Goal: Use online tool/utility: Utilize a website feature to perform a specific function

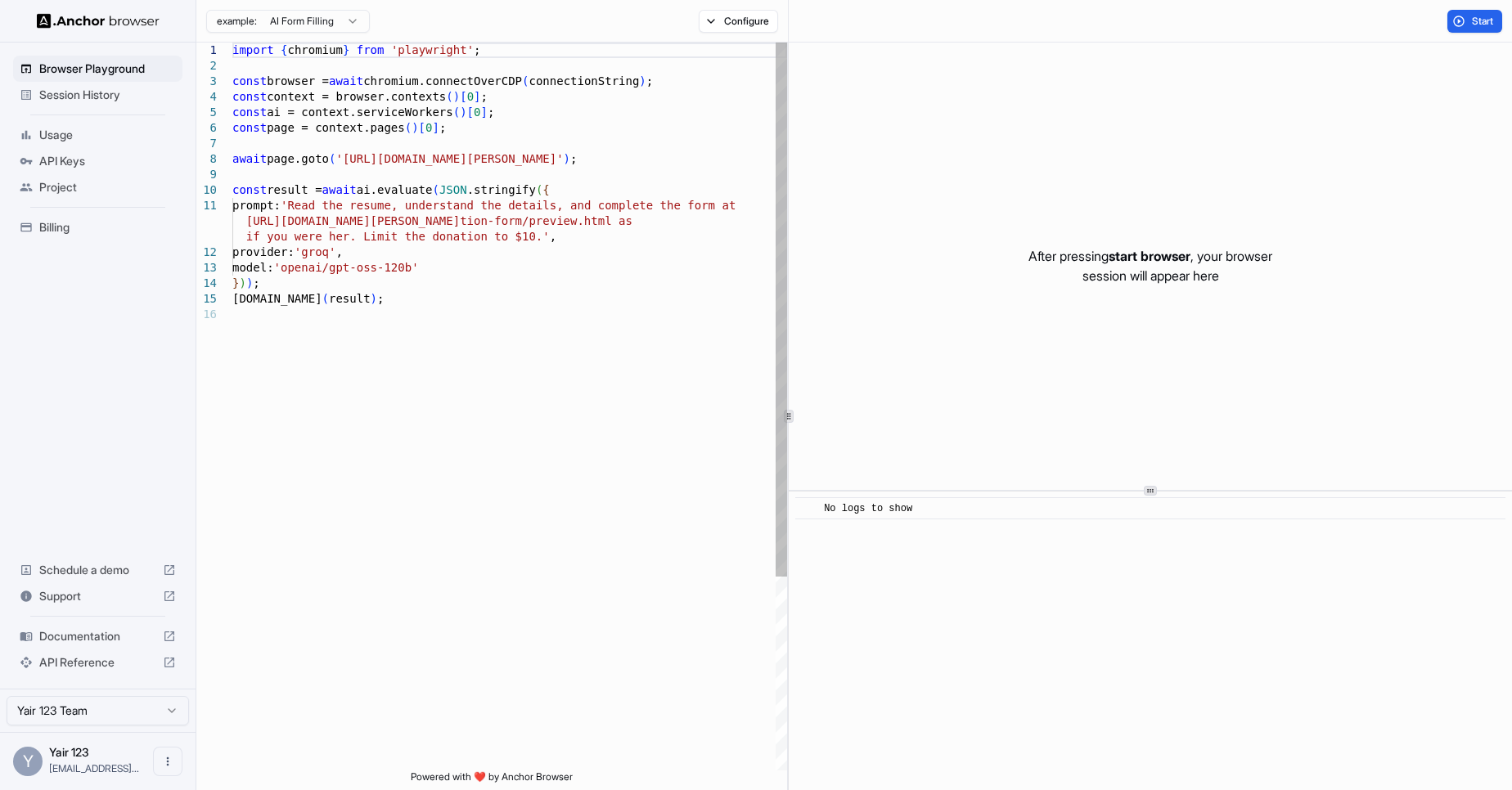
click at [609, 85] on div "import { chromium } from 'playwright' ; const browser = await chromium.connectO…" at bounding box center [509, 538] width 555 height 992
click at [289, 28] on body "Browser Playground Session History Usage API Keys Project Billing Schedule a de…" at bounding box center [756, 395] width 1512 height 790
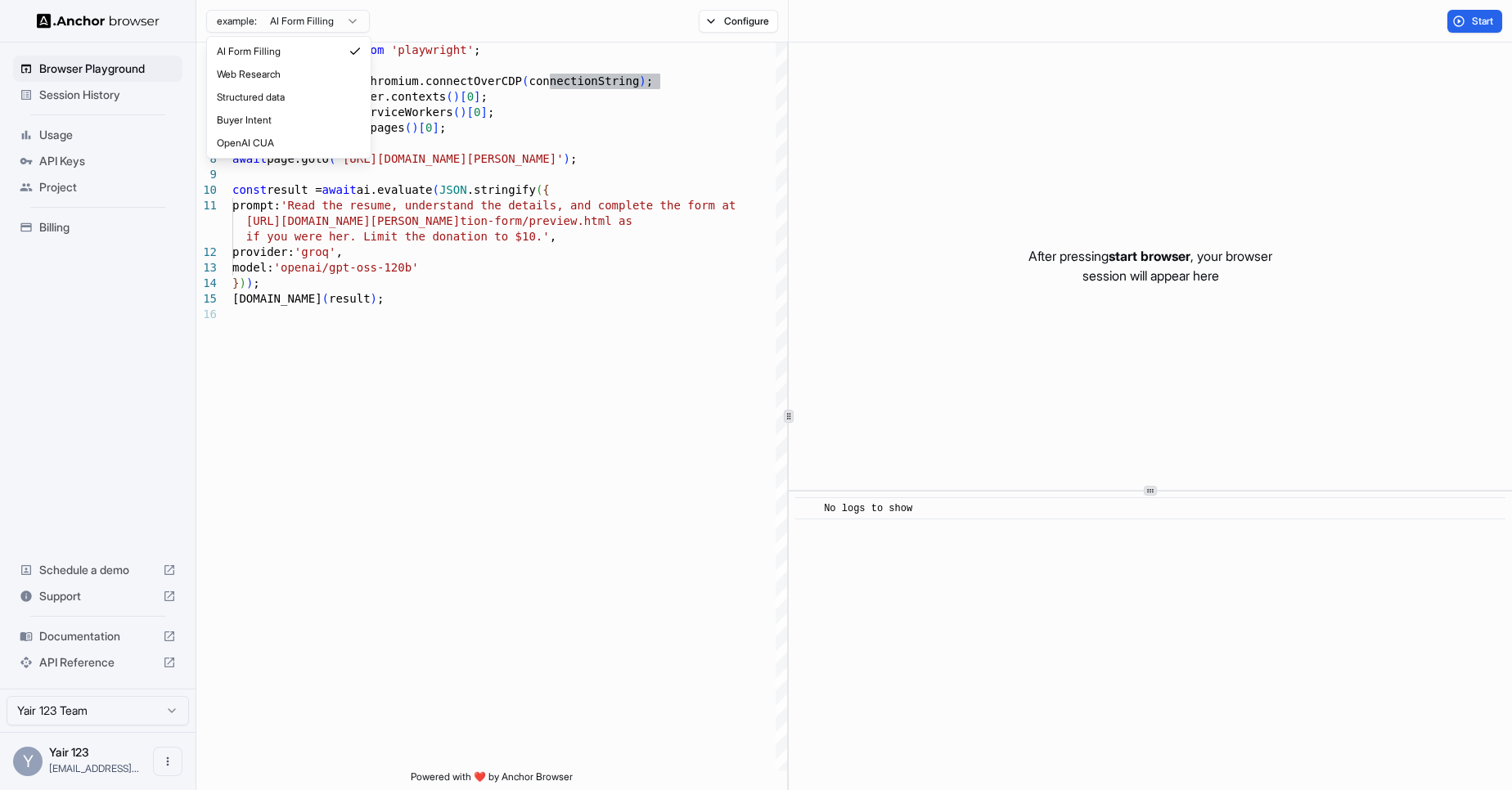
click at [307, 23] on html "Browser Playground Session History Usage API Keys Project Billing Schedule a de…" at bounding box center [756, 395] width 1512 height 790
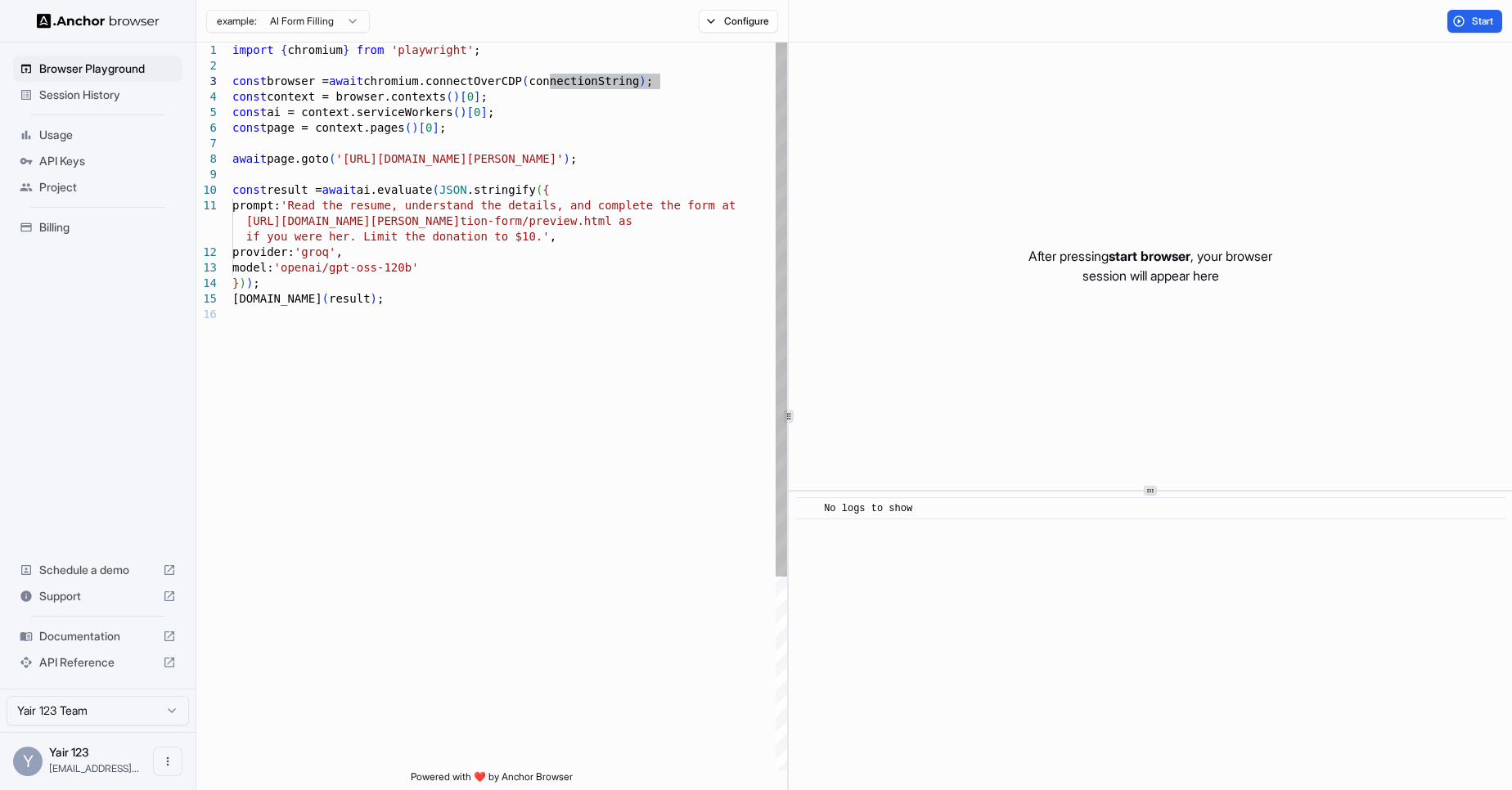
click at [517, 175] on div "import { chromium } from 'playwright' ; const browser = await chromium.connectO…" at bounding box center [509, 538] width 555 height 992
click at [386, 191] on div "import { chromium } from 'playwright' ; const browser = await chromium.connectO…" at bounding box center [509, 538] width 555 height 992
click at [464, 176] on div "import { chromium } from 'playwright' ; const browser = await chromium.connectO…" at bounding box center [509, 538] width 555 height 992
type textarea "**********"
click at [428, 256] on div "import { chromium } from 'playwright' ; const browser = await chromium.connectO…" at bounding box center [509, 538] width 555 height 992
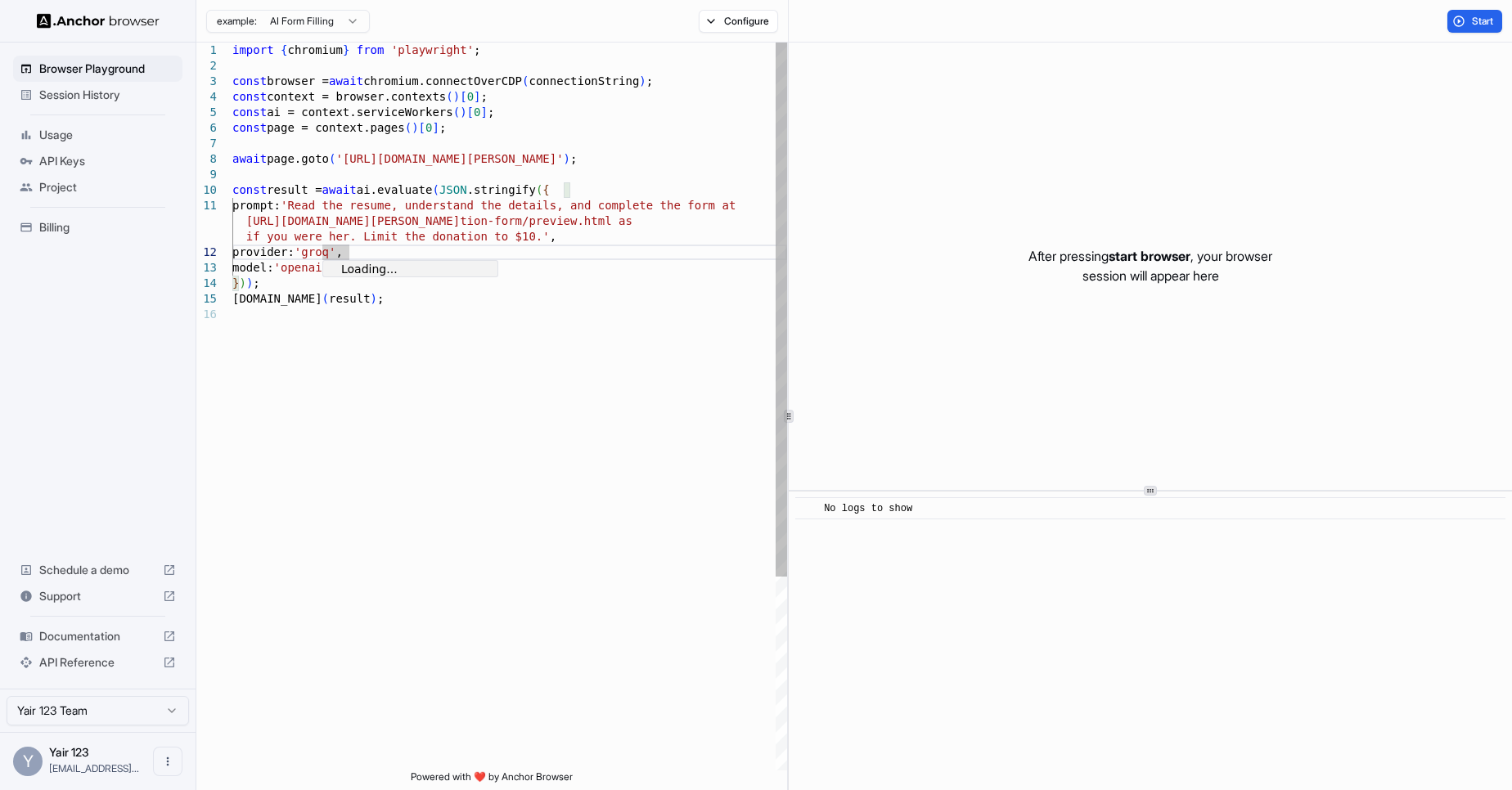
click at [486, 415] on div "import { chromium } from 'playwright' ; const browser = await chromium.connectO…" at bounding box center [509, 538] width 555 height 992
click at [113, 666] on span "API Reference" at bounding box center [98, 662] width 117 height 16
click at [72, 157] on span "API Keys" at bounding box center [107, 161] width 136 height 16
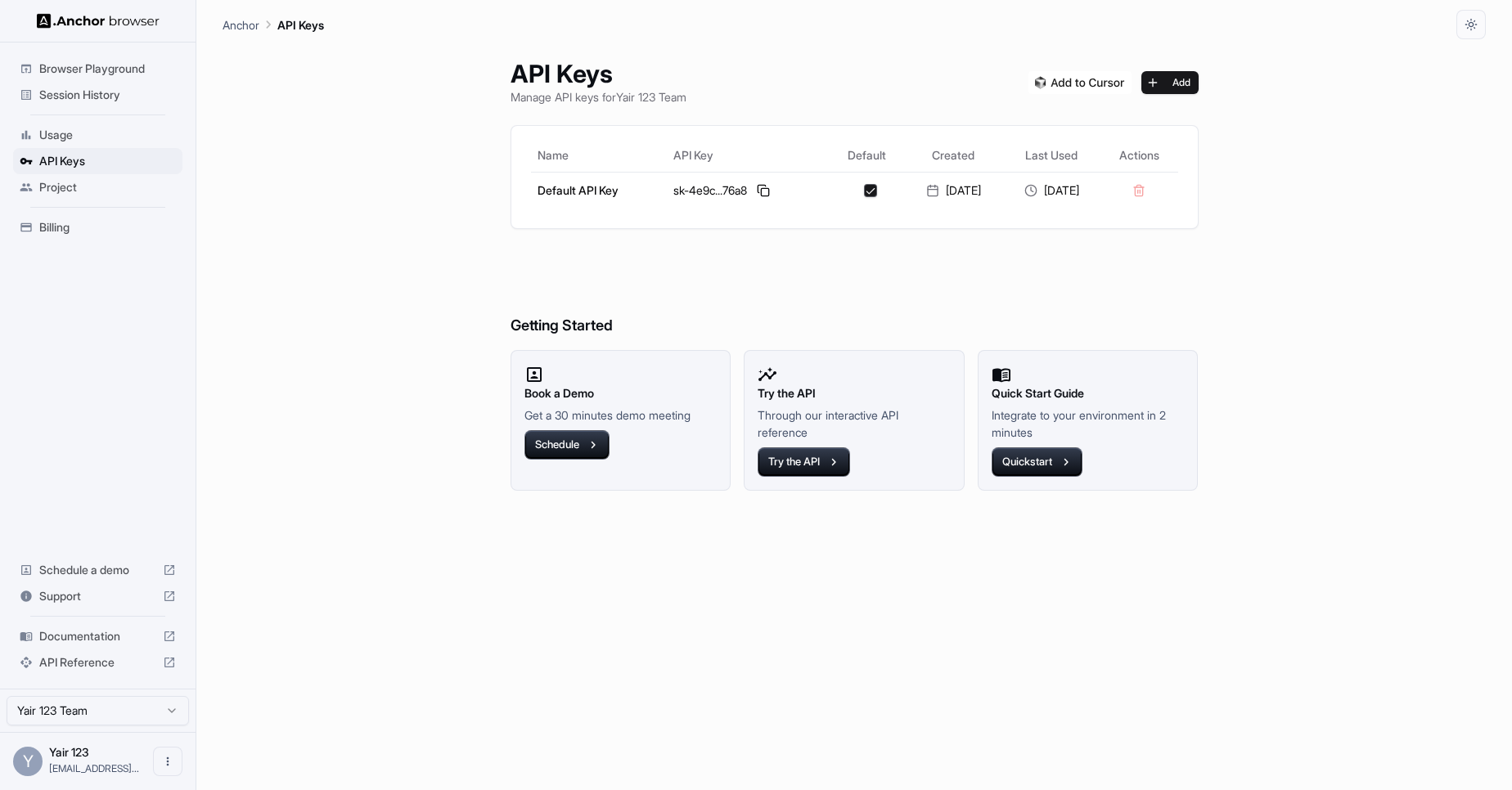
click at [76, 142] on span "Usage" at bounding box center [107, 134] width 136 height 16
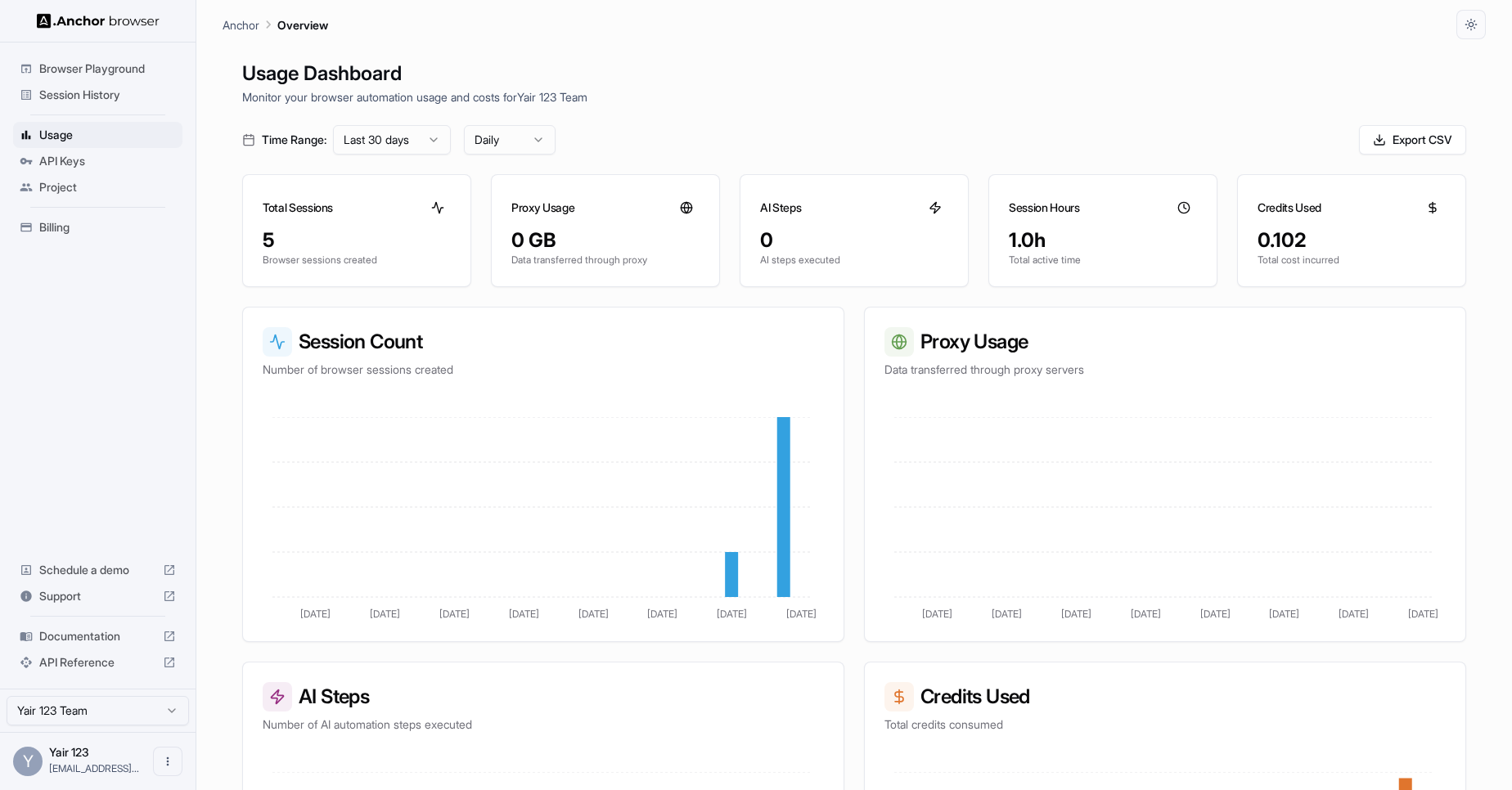
click at [86, 225] on span "Billing" at bounding box center [107, 226] width 136 height 16
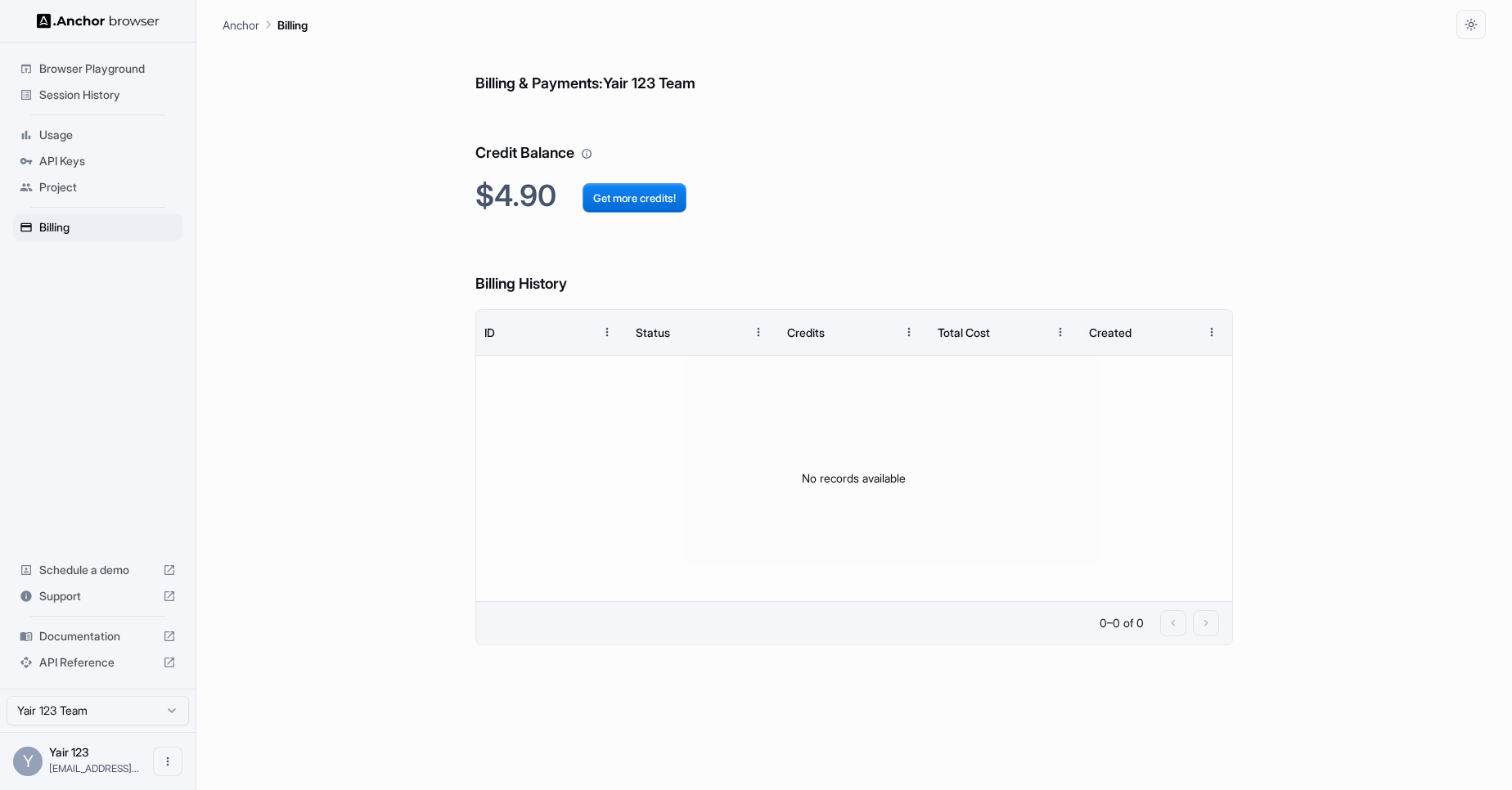
click at [122, 143] on span "Usage" at bounding box center [107, 134] width 136 height 16
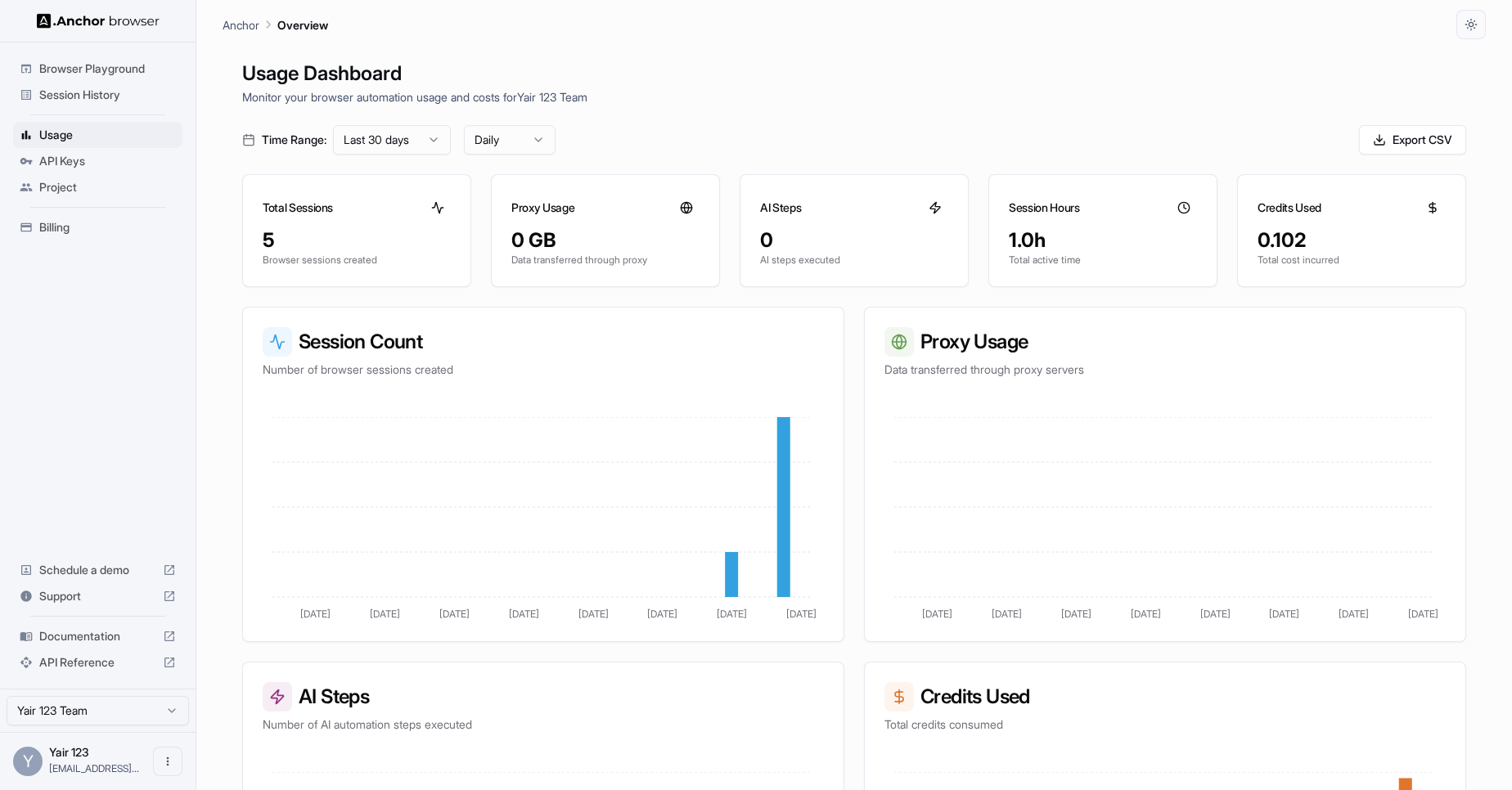
click at [878, 111] on div "Usage Dashboard Monitor your browser automation usage and costs for Yair 123 Te…" at bounding box center [854, 434] width 1263 height 790
click at [1052, 136] on div "Time Range: Last 30 days Daily Export CSV" at bounding box center [854, 139] width 1224 height 29
click at [1084, 138] on div "Time Range: Last 30 days Daily Export CSV" at bounding box center [854, 139] width 1224 height 29
click at [1391, 149] on button "Export CSV" at bounding box center [1412, 139] width 107 height 29
click at [713, 123] on div "Usage Dashboard Monitor your browser automation usage and costs for Yair 123 Te…" at bounding box center [854, 434] width 1263 height 790
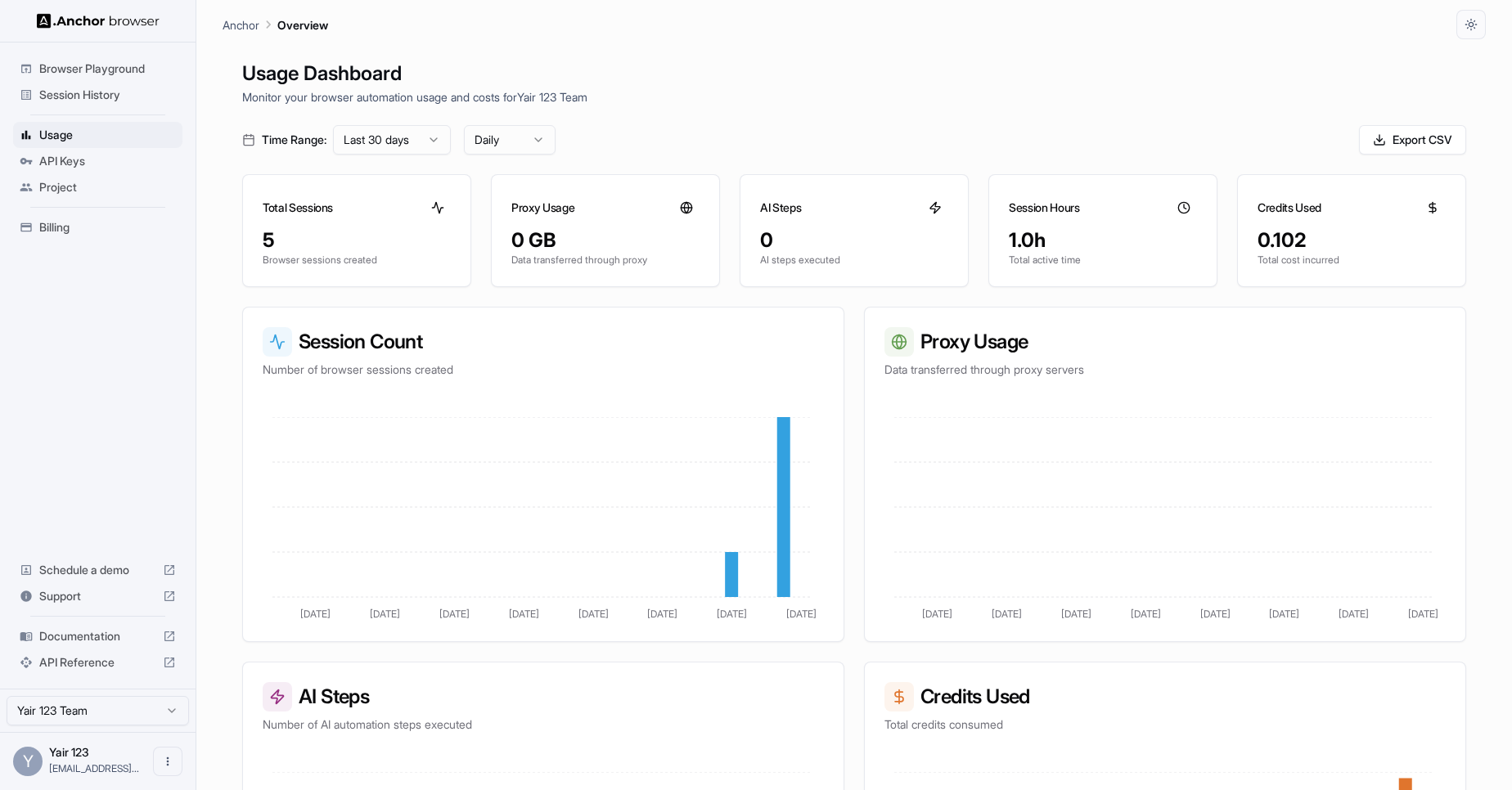
click at [365, 140] on html "Browser Playground Session History Usage API Keys Project Billing Schedule a de…" at bounding box center [756, 395] width 1512 height 790
click at [404, 143] on html "Browser Playground Session History Usage API Keys Project Billing Schedule a de…" at bounding box center [756, 395] width 1512 height 790
click at [561, 149] on div "Time Range: Last 30 days Daily Export CSV" at bounding box center [854, 139] width 1224 height 29
click at [542, 147] on html "Browser Playground Session History Usage API Keys Project Billing Schedule a de…" at bounding box center [756, 395] width 1512 height 790
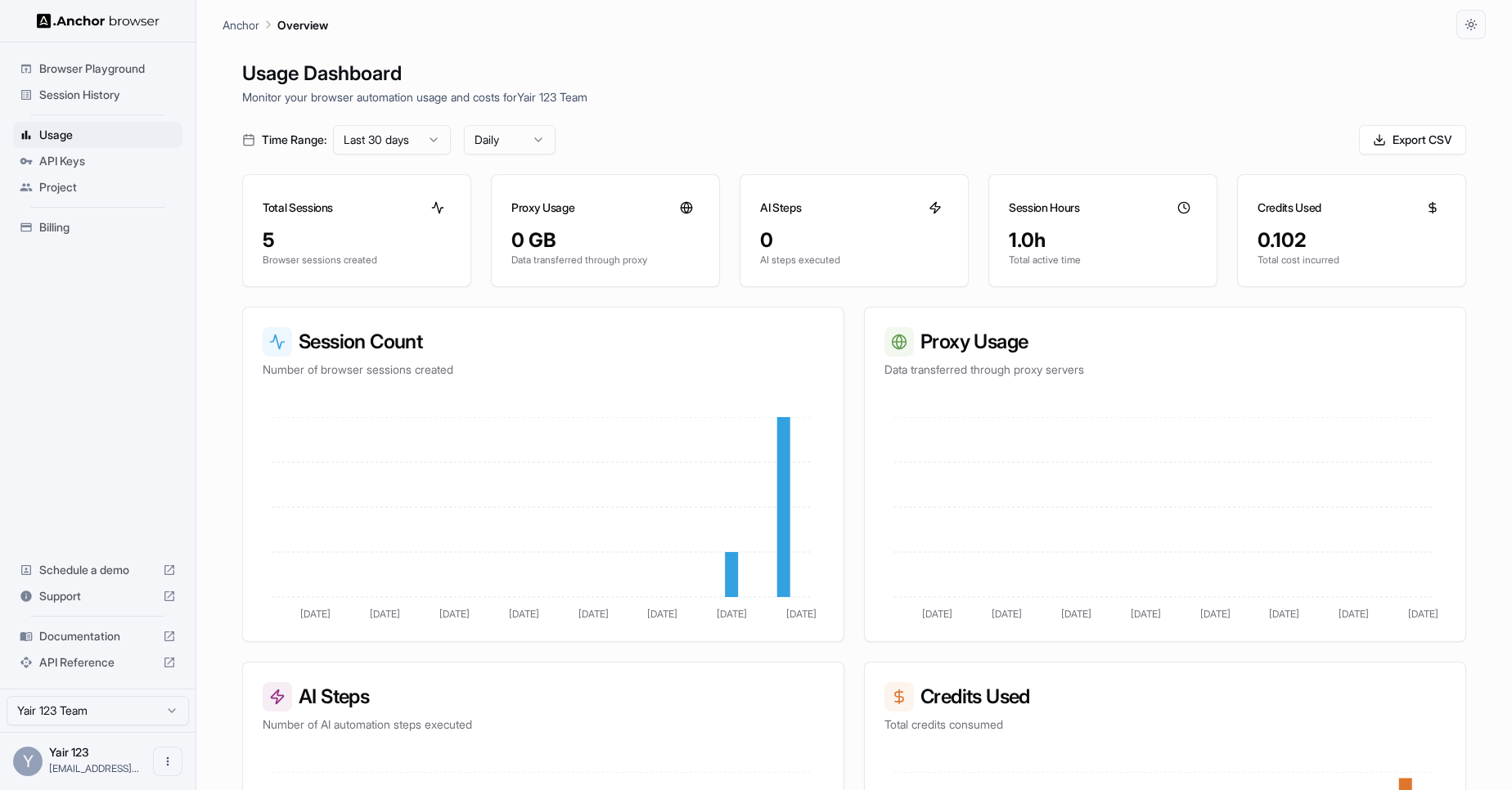
click at [687, 144] on div "Time Range: Last 30 days Daily Export CSV" at bounding box center [854, 139] width 1224 height 29
click at [719, 140] on div "Time Range: Last 30 days Daily Export CSV" at bounding box center [854, 139] width 1224 height 29
click at [714, 144] on div "Time Range: Last 30 days Daily Export CSV" at bounding box center [854, 139] width 1224 height 29
click at [634, 113] on div "Usage Dashboard Monitor your browser automation usage and costs for Yair 123 Te…" at bounding box center [854, 434] width 1263 height 790
click at [676, 120] on div "Usage Dashboard Monitor your browser automation usage and costs for Yair 123 Te…" at bounding box center [854, 434] width 1263 height 790
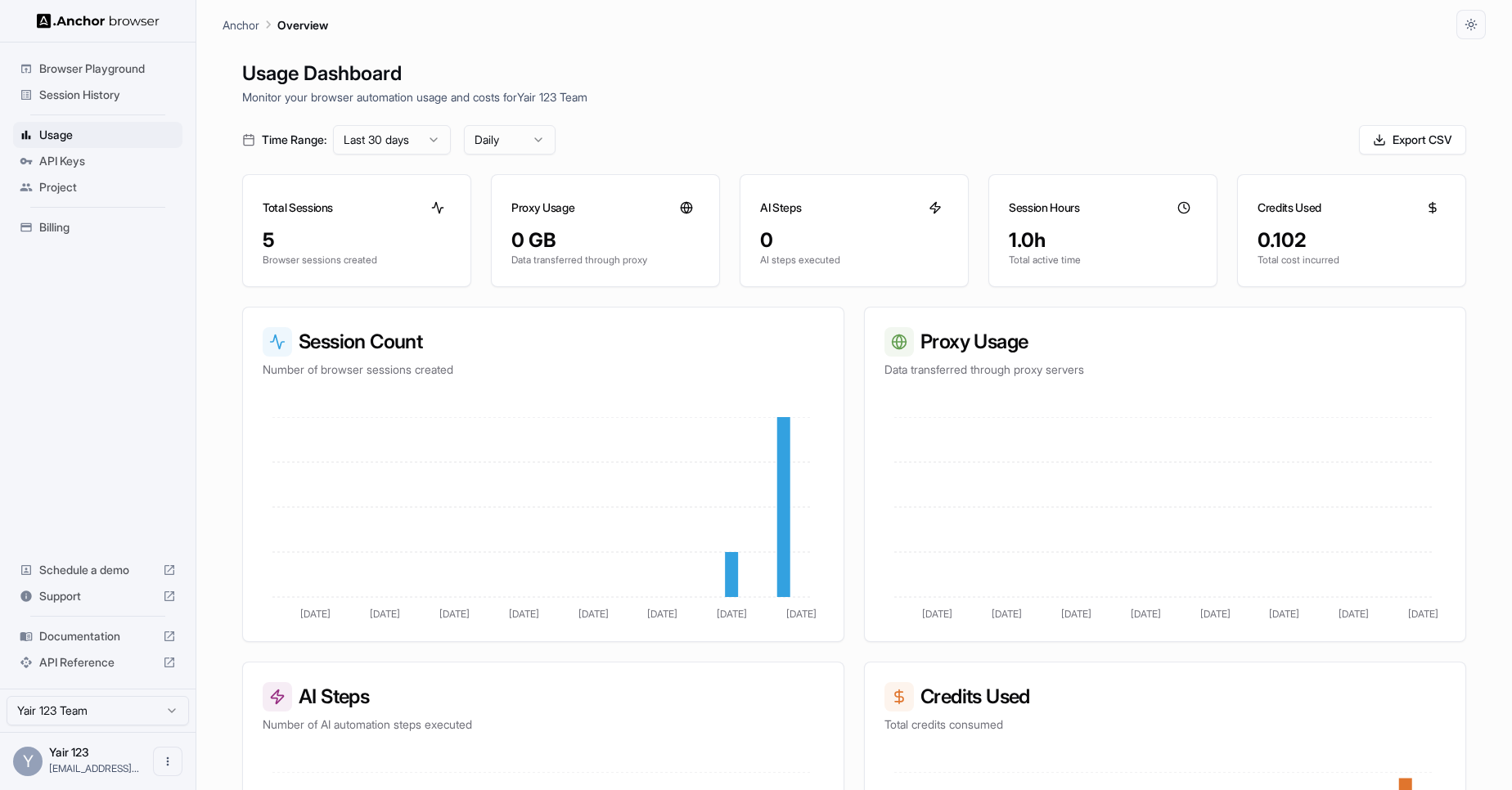
click at [656, 138] on div "Time Range: Last 30 days Daily Export CSV" at bounding box center [854, 139] width 1224 height 29
click at [80, 191] on span "Project" at bounding box center [107, 187] width 136 height 16
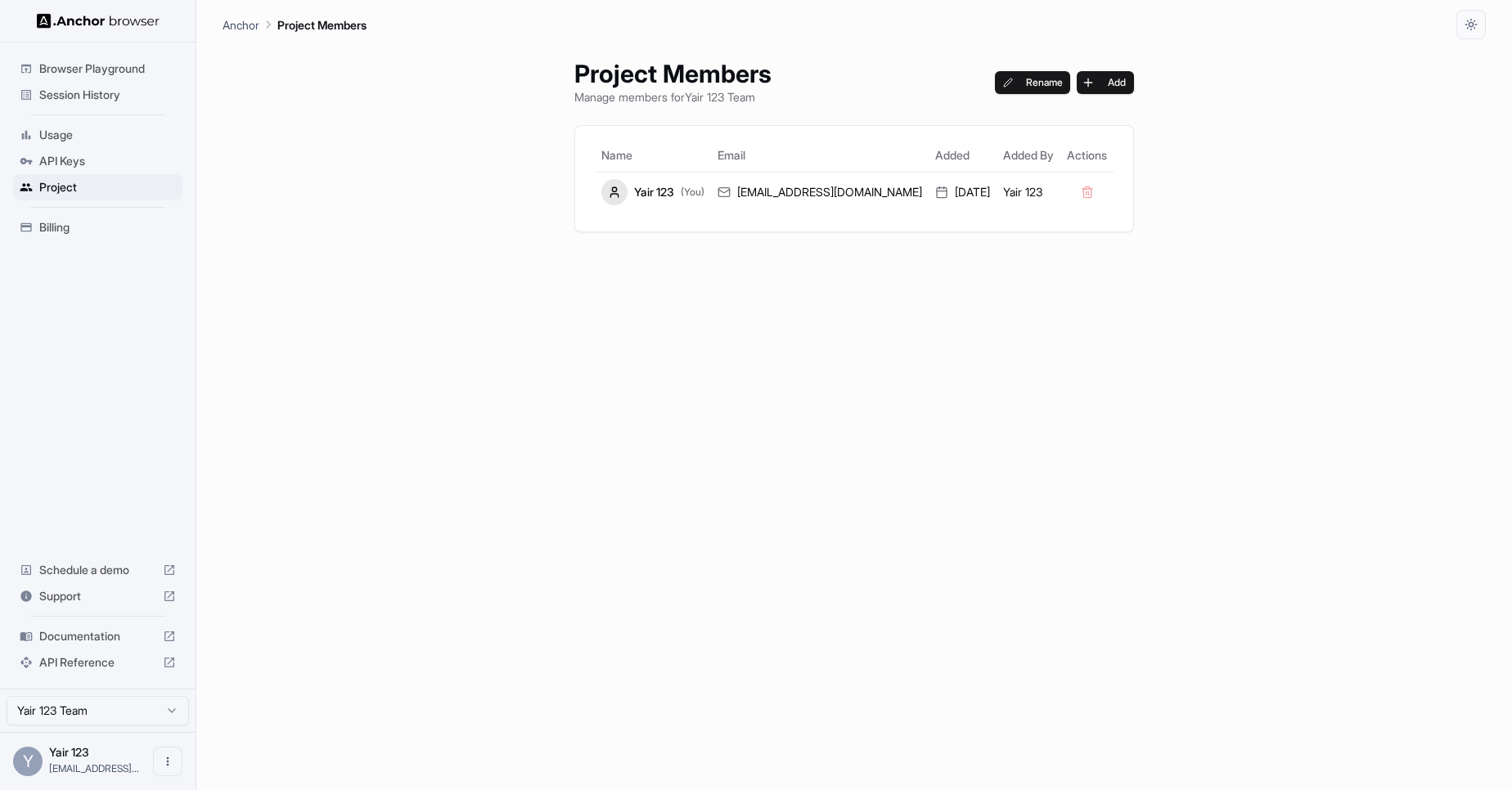
click at [73, 230] on span "Billing" at bounding box center [107, 226] width 136 height 16
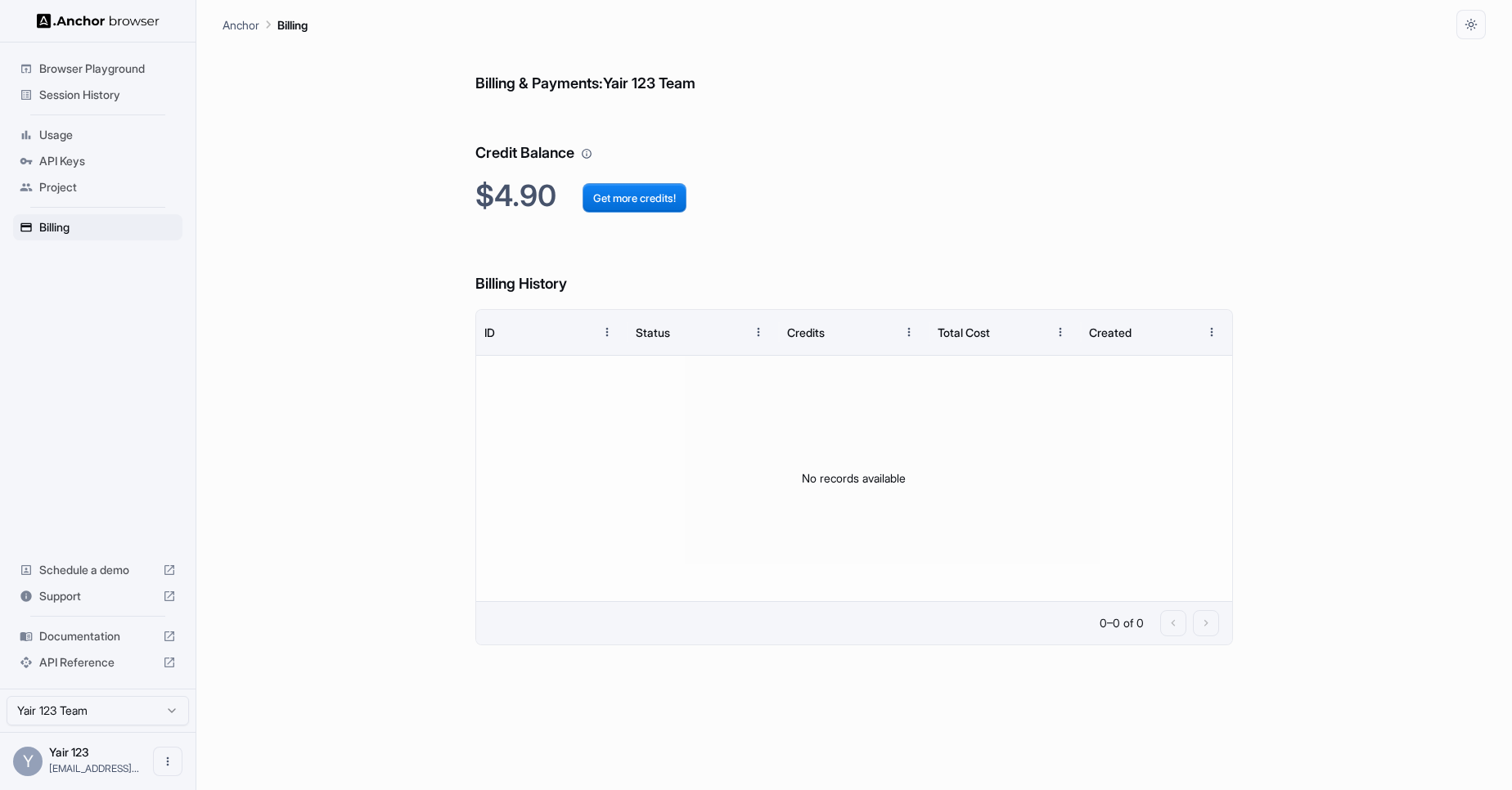
click at [87, 99] on span "Session History" at bounding box center [107, 94] width 136 height 16
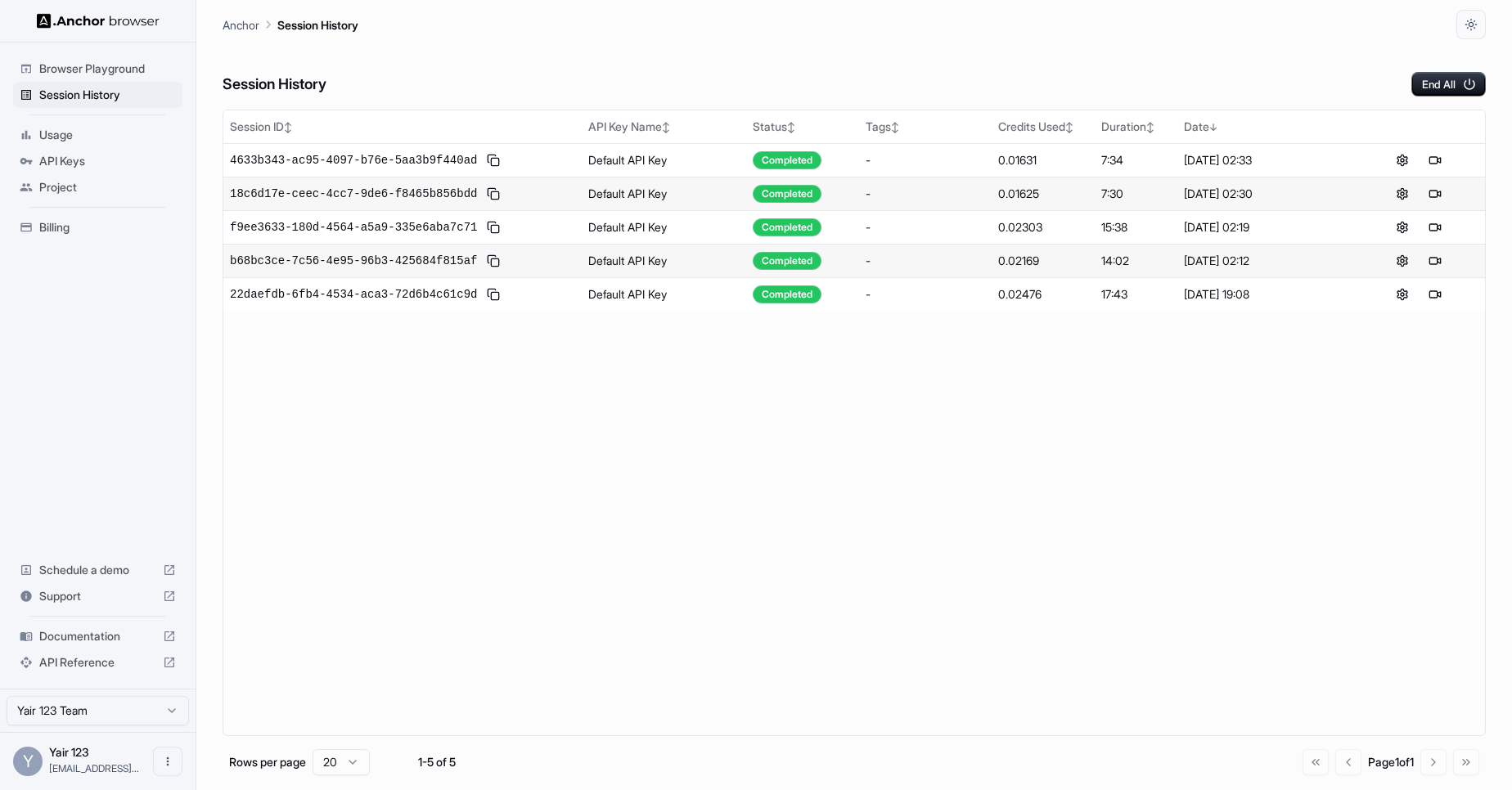
click at [126, 70] on span "Browser Playground" at bounding box center [107, 68] width 136 height 16
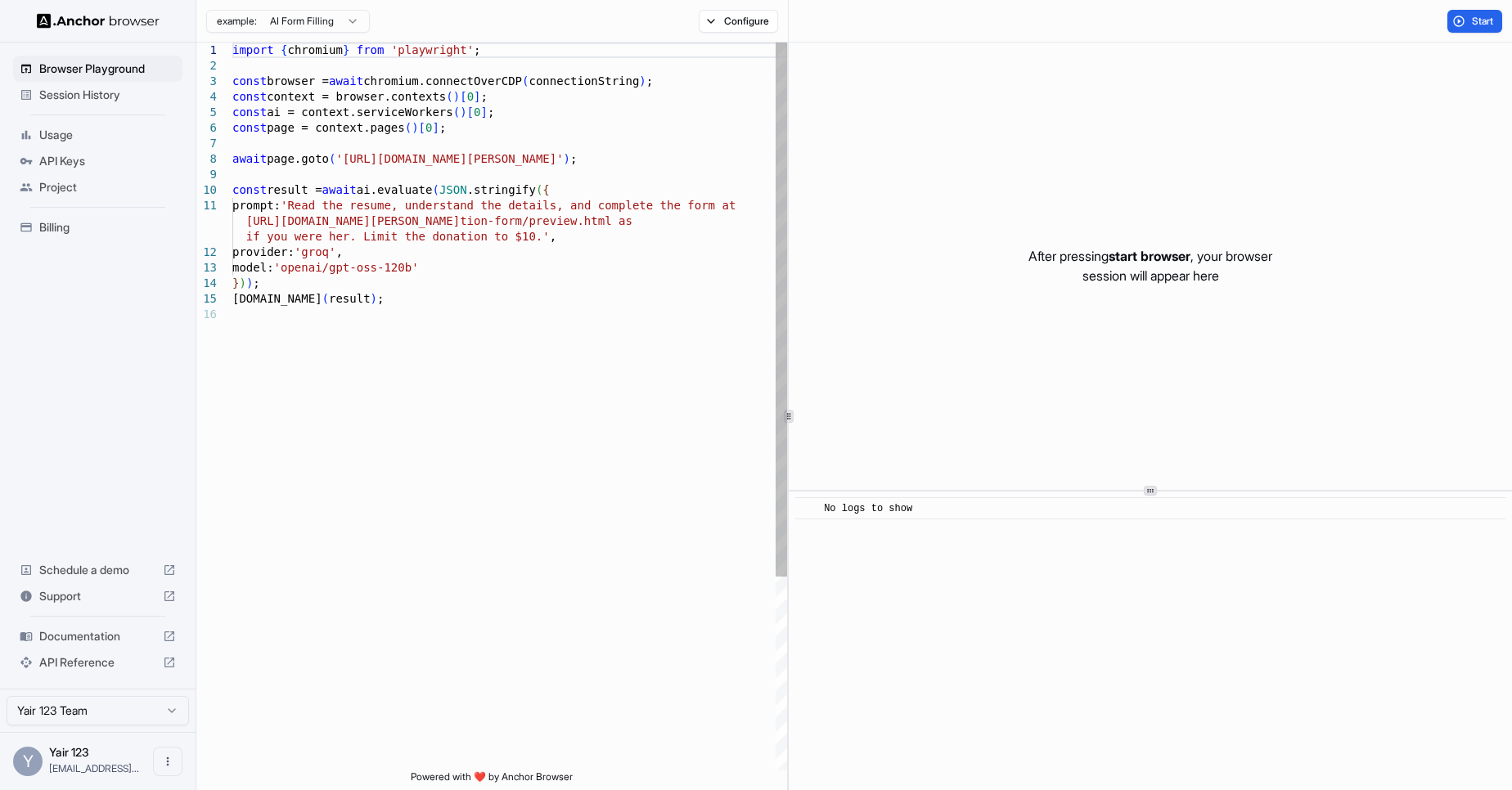
click at [455, 428] on div "import { chromium } from 'playwright' ; const browser = await chromium.connectO…" at bounding box center [509, 538] width 555 height 992
click at [486, 434] on div "import { chromium } from 'playwright' ; const browser = await chromium.connectO…" at bounding box center [509, 538] width 555 height 992
click at [457, 441] on div "import { chromium } from 'playwright' ; const browser = await chromium.connectO…" at bounding box center [509, 538] width 555 height 992
click at [1466, 17] on button "Start" at bounding box center [1474, 21] width 54 height 23
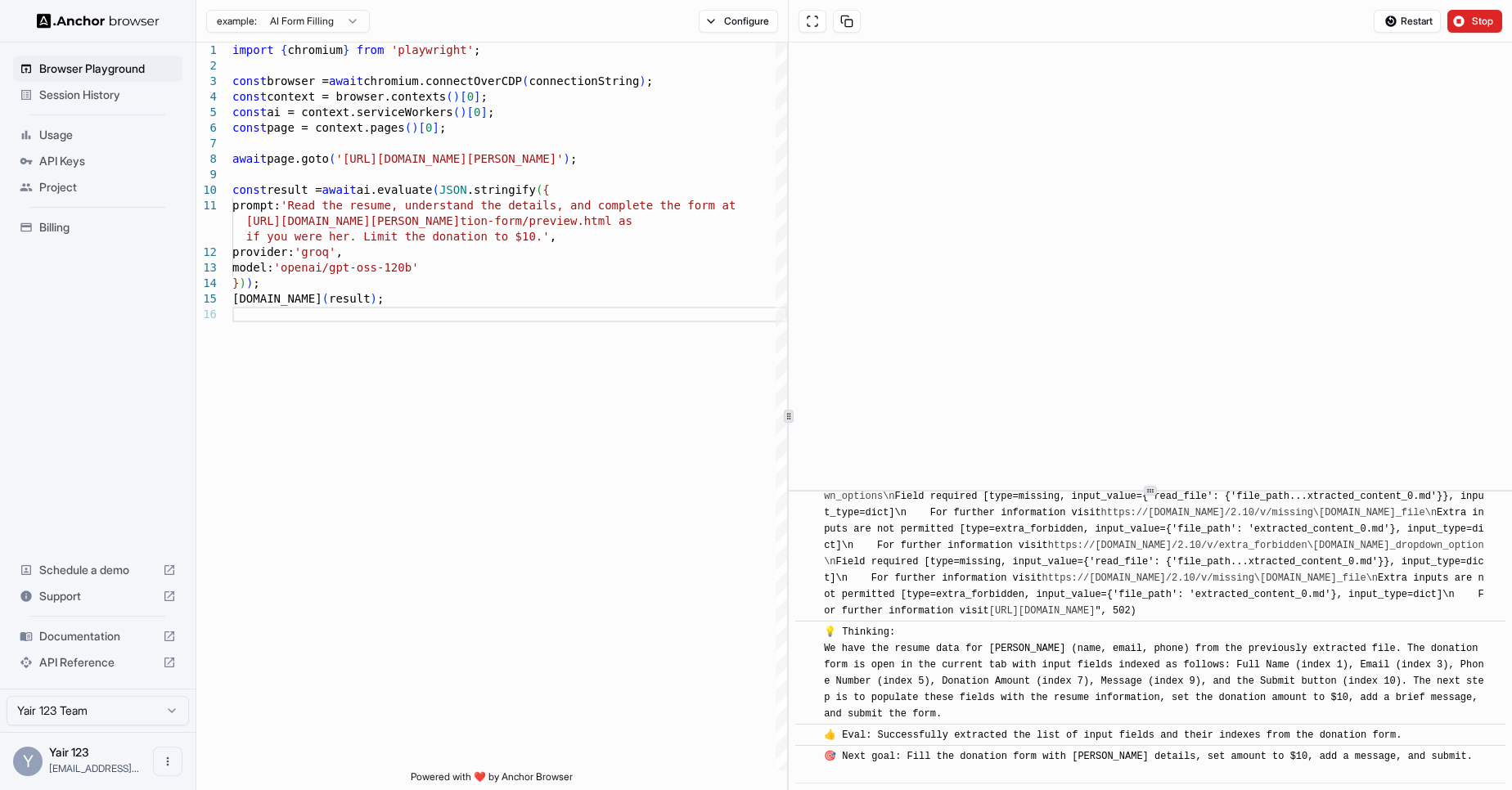
scroll to position [1658, 0]
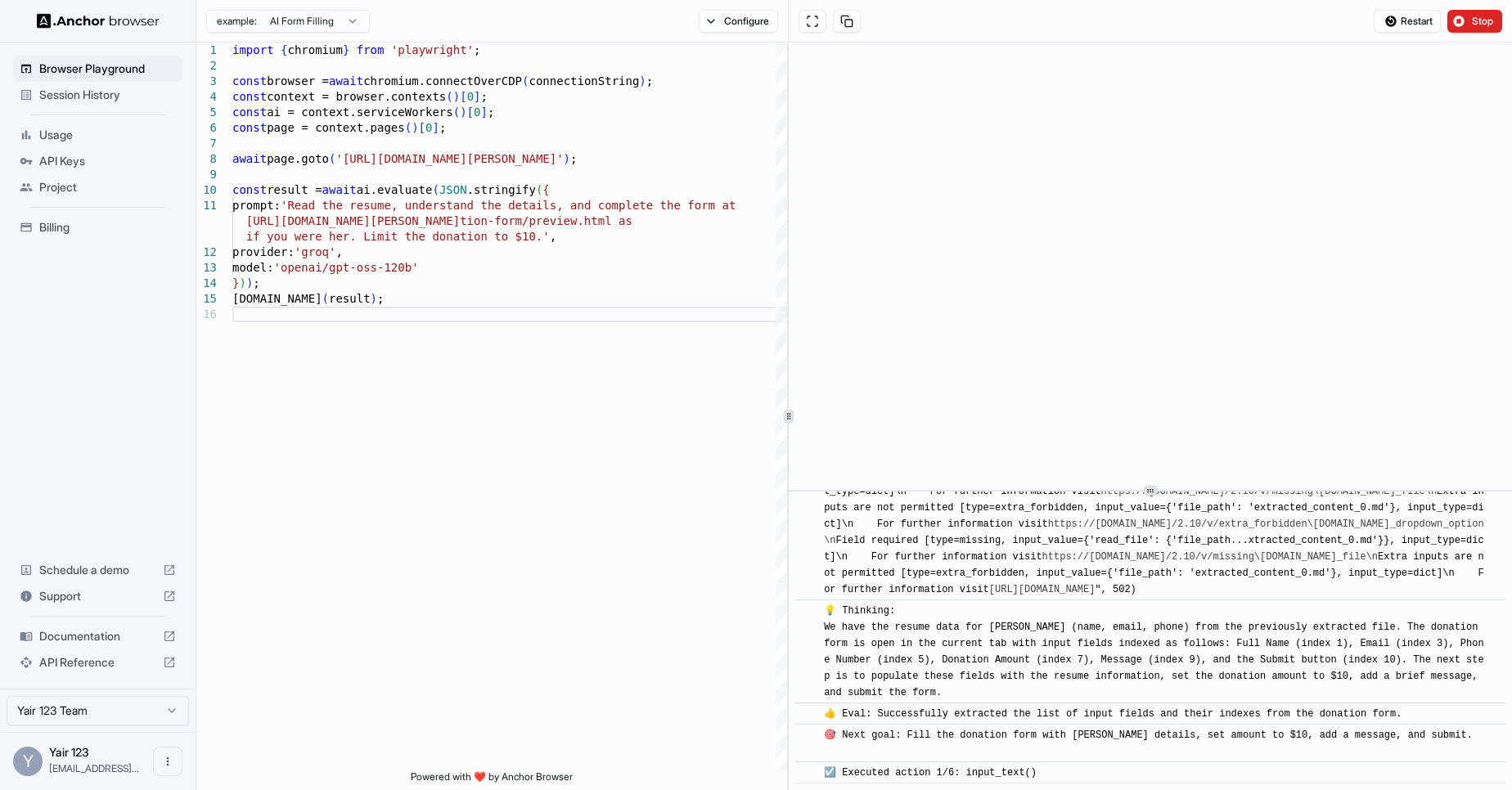
click at [87, 663] on span "API Reference" at bounding box center [98, 662] width 117 height 16
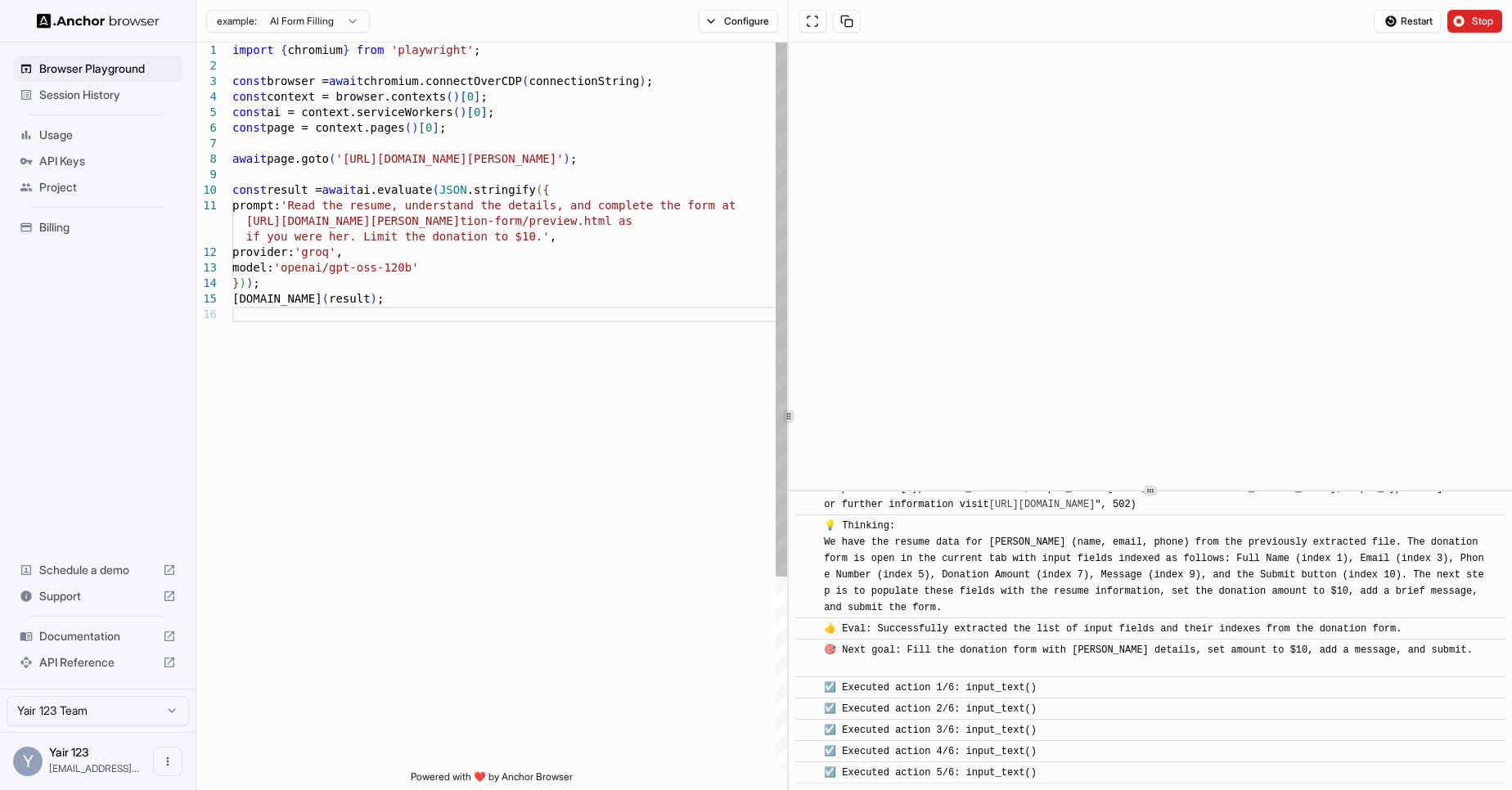
scroll to position [1743, 0]
click at [578, 244] on div "import { chromium } from 'playwright' ; const browser = await chromium.connectO…" at bounding box center [509, 538] width 555 height 992
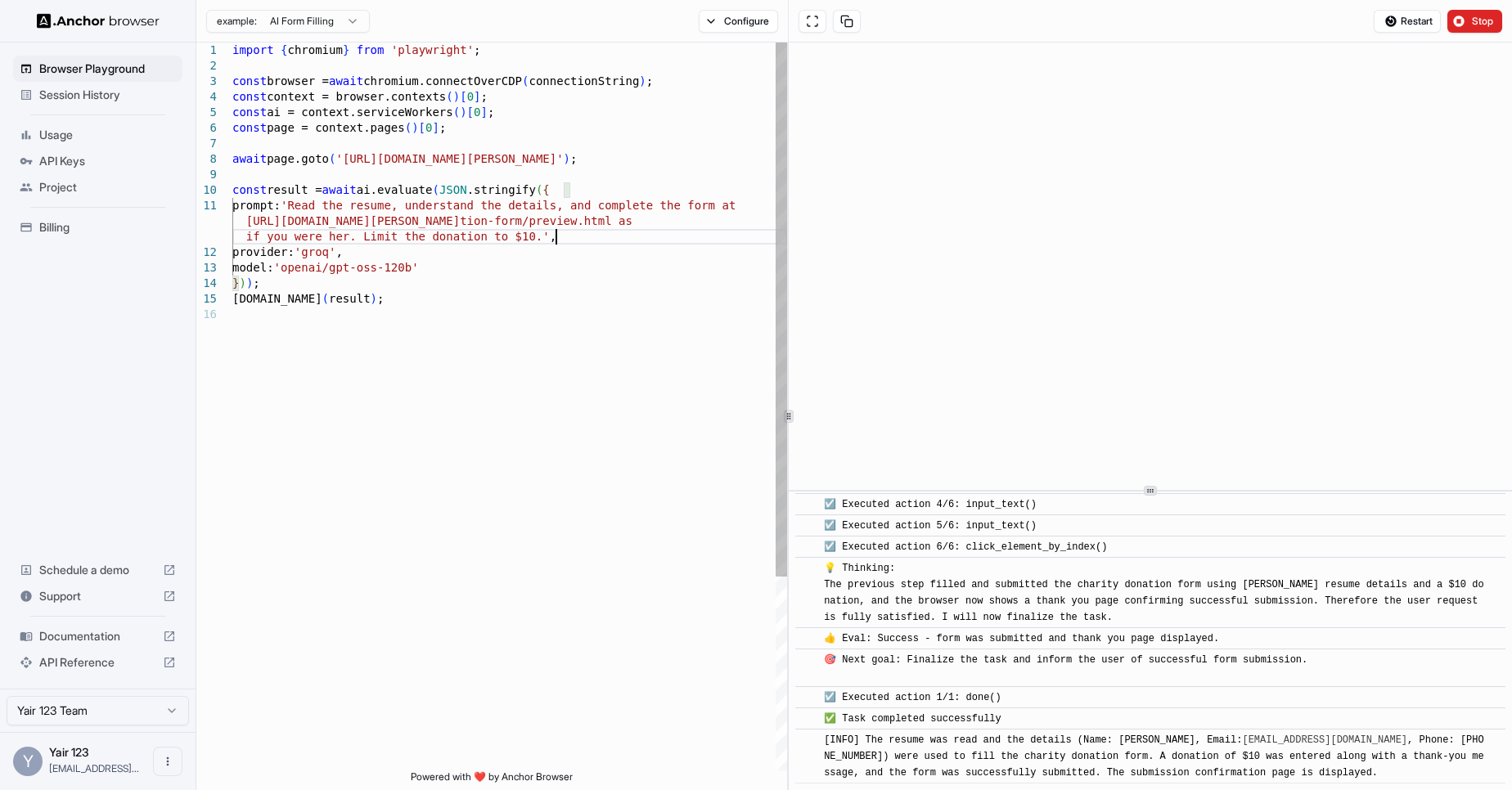
scroll to position [2012, 0]
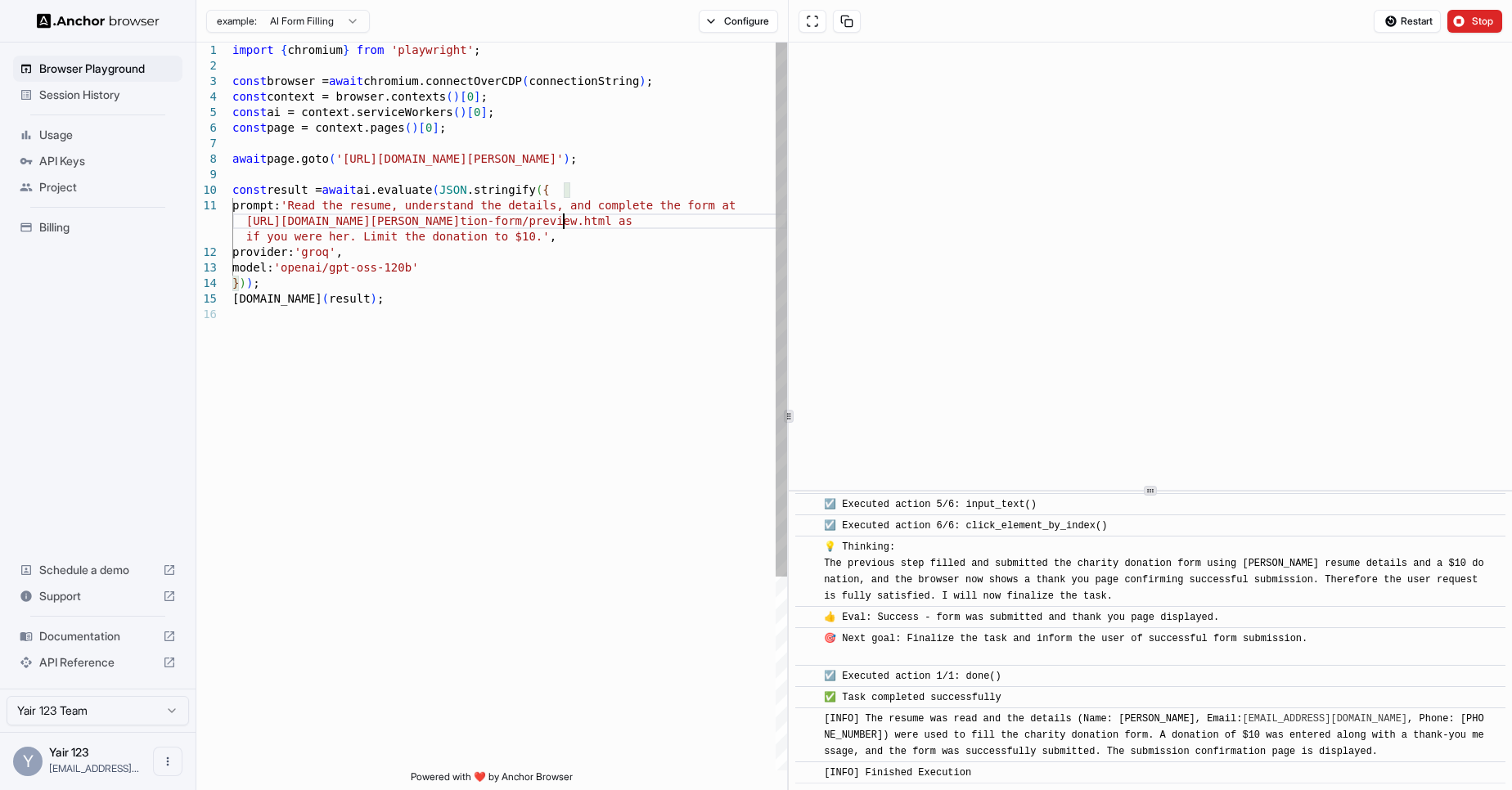
click at [563, 223] on div "import { chromium } from 'playwright' ; const browser = await chromium.connectO…" at bounding box center [509, 538] width 555 height 992
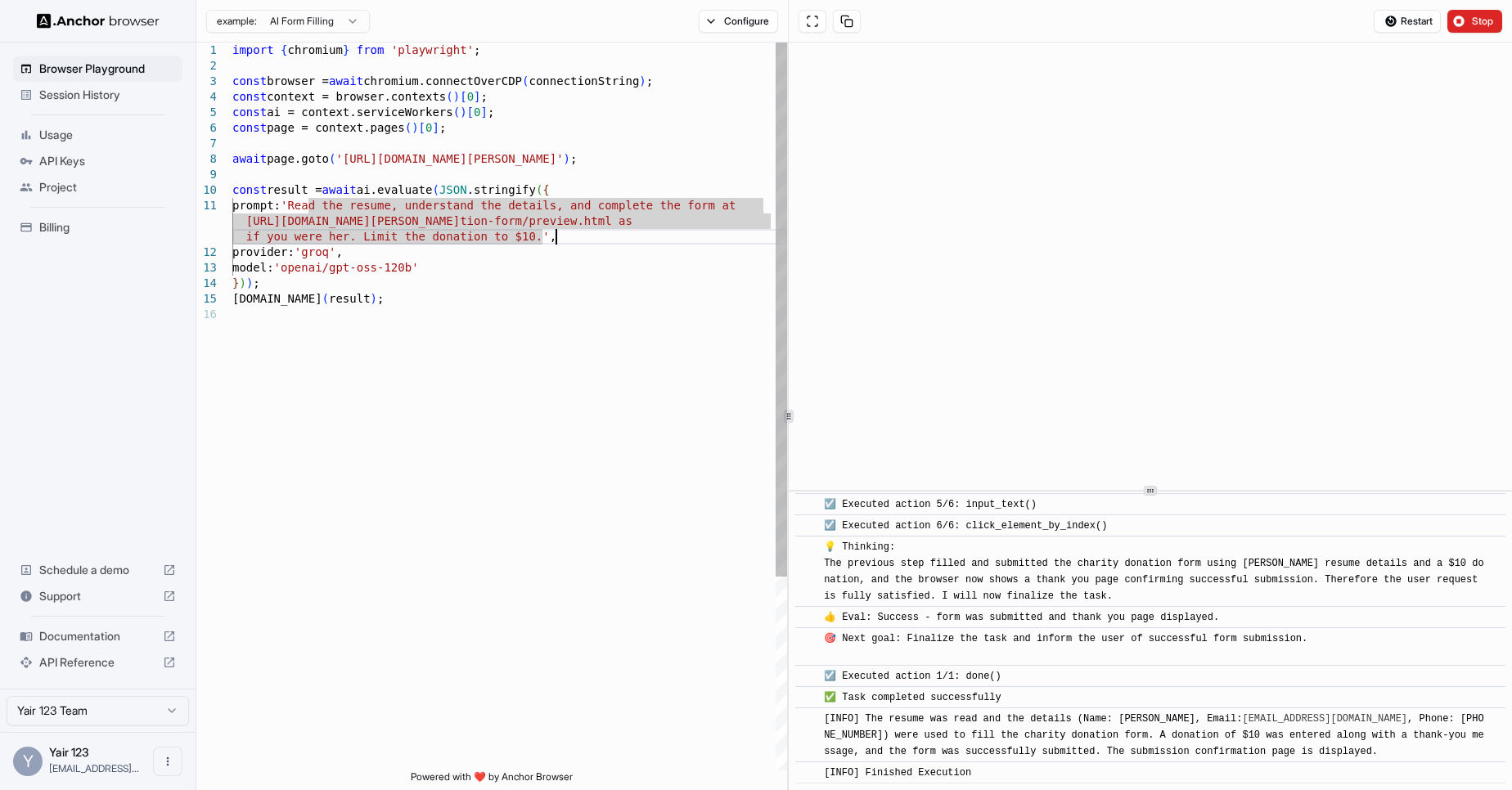
click at [603, 240] on div "import { chromium } from 'playwright' ; const browser = await chromium.connectO…" at bounding box center [509, 538] width 555 height 992
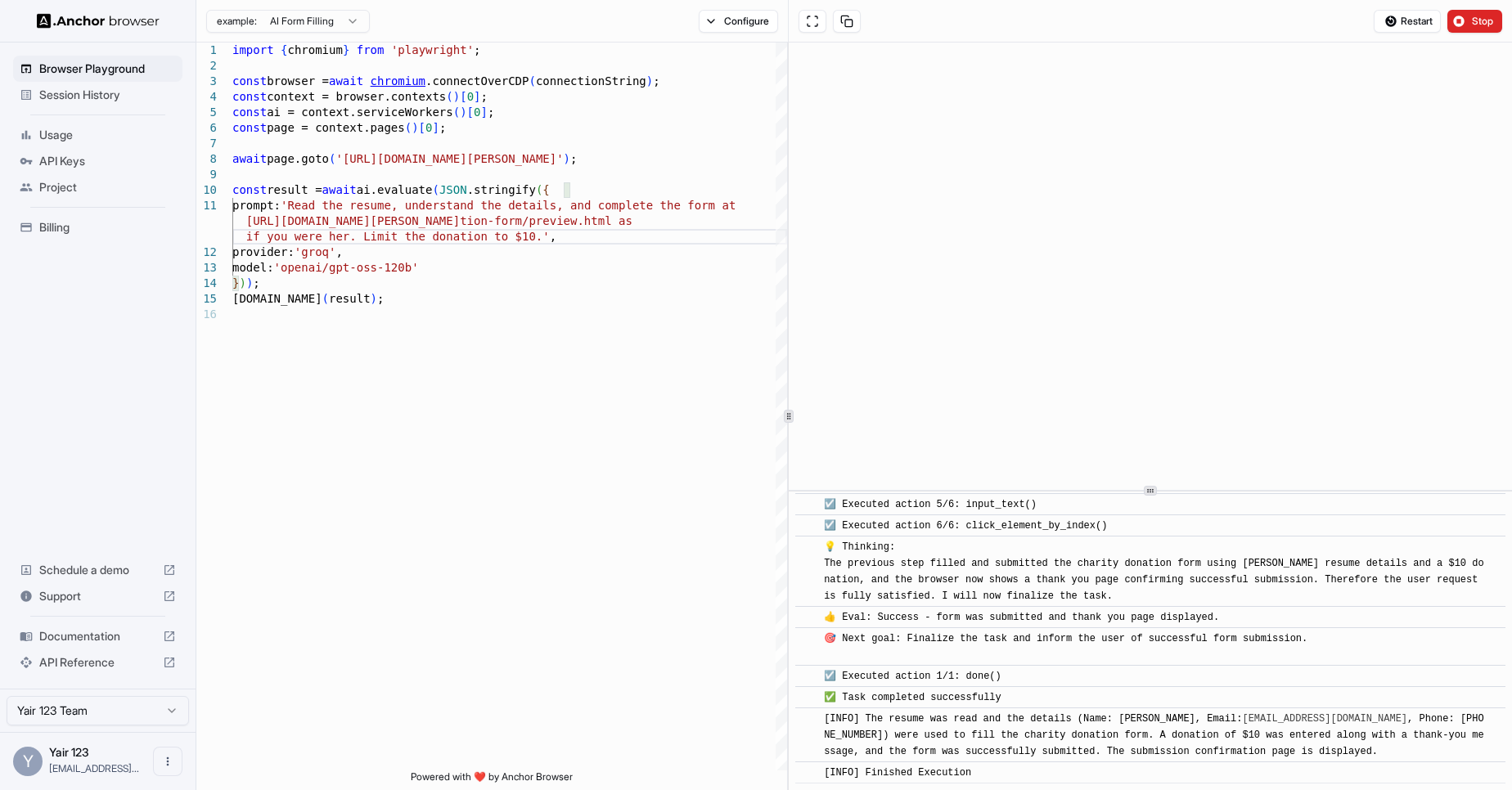
click at [263, 15] on html "Browser Playground Session History Usage API Keys Project Billing Schedule a de…" at bounding box center [756, 395] width 1512 height 790
type textarea "**********"
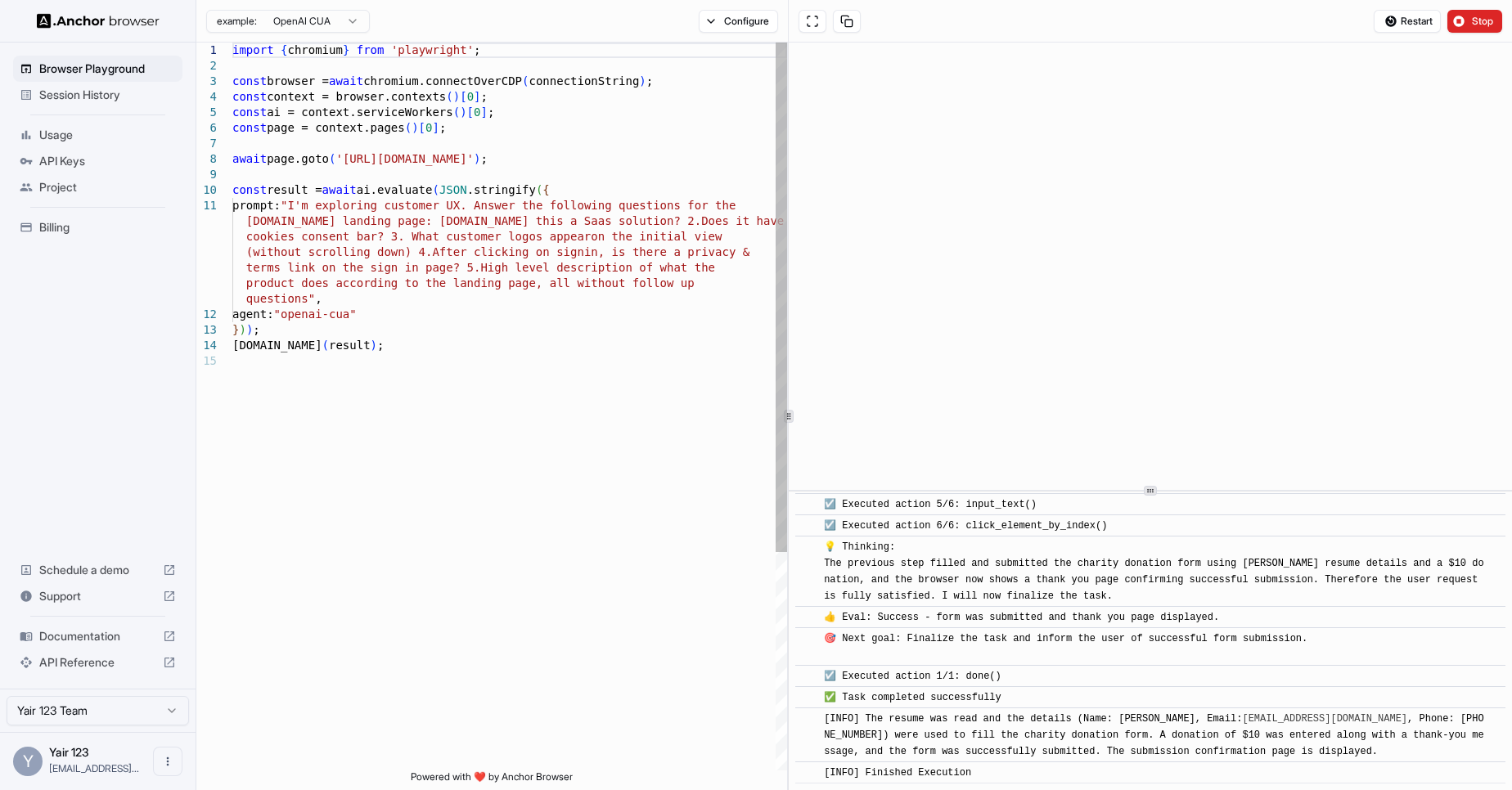
click at [371, 162] on div "import { chromium } from 'playwright' ; const browser = await chromium.connectO…" at bounding box center [509, 562] width 555 height 1039
drag, startPoint x: 371, startPoint y: 162, endPoint x: 522, endPoint y: 163, distance: 151.0
click at [526, 163] on div "import { chromium } from 'playwright' ; const browser = await chromium.connectO…" at bounding box center [509, 562] width 555 height 1039
drag, startPoint x: 518, startPoint y: 163, endPoint x: 649, endPoint y: -53, distance: 252.6
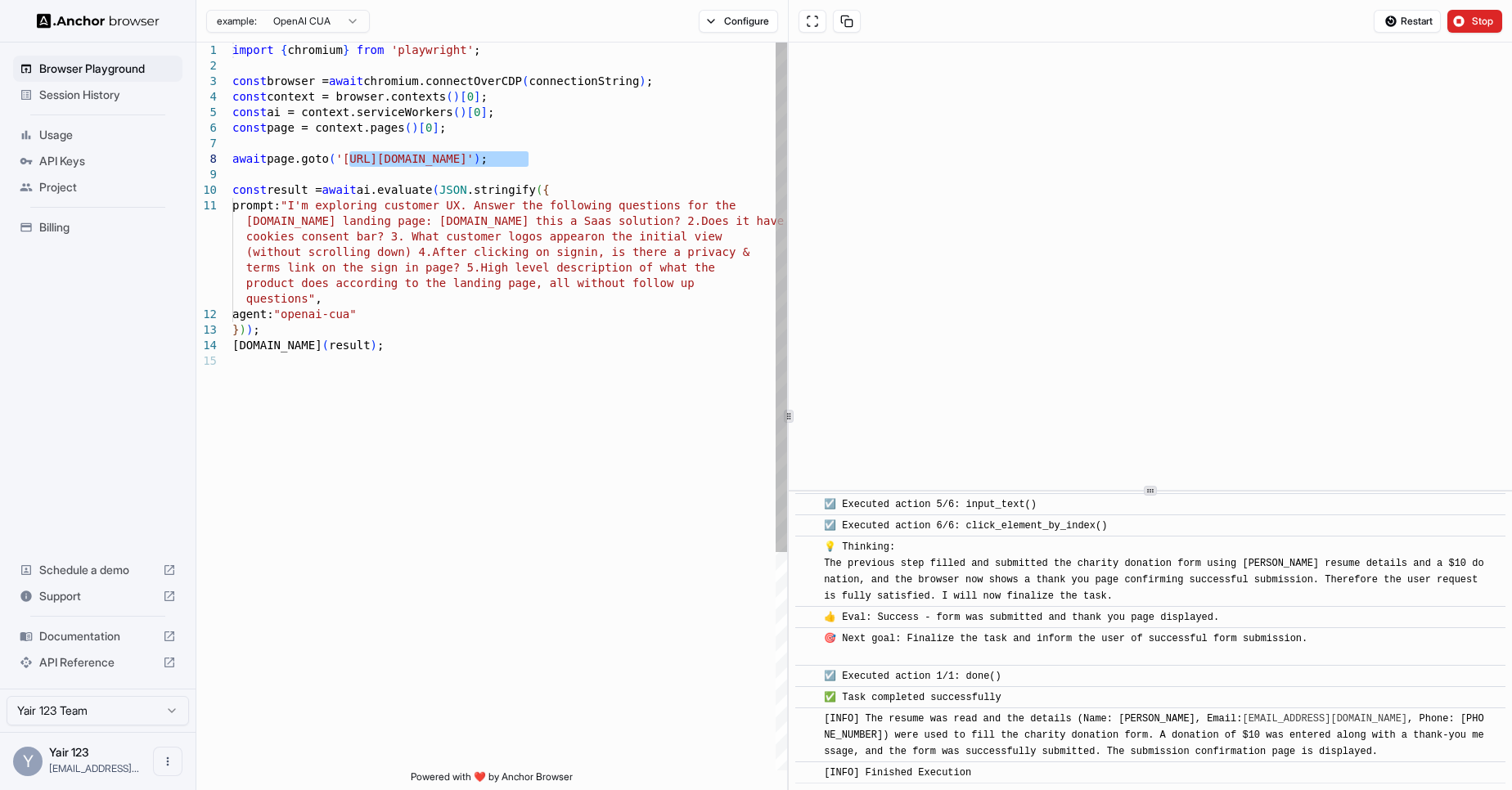
click at [649, 42] on div "import { chromium } from 'playwright' ; const browser = await chromium.connectO…" at bounding box center [509, 562] width 555 height 1039
click at [106, 95] on span "Session History" at bounding box center [107, 94] width 136 height 16
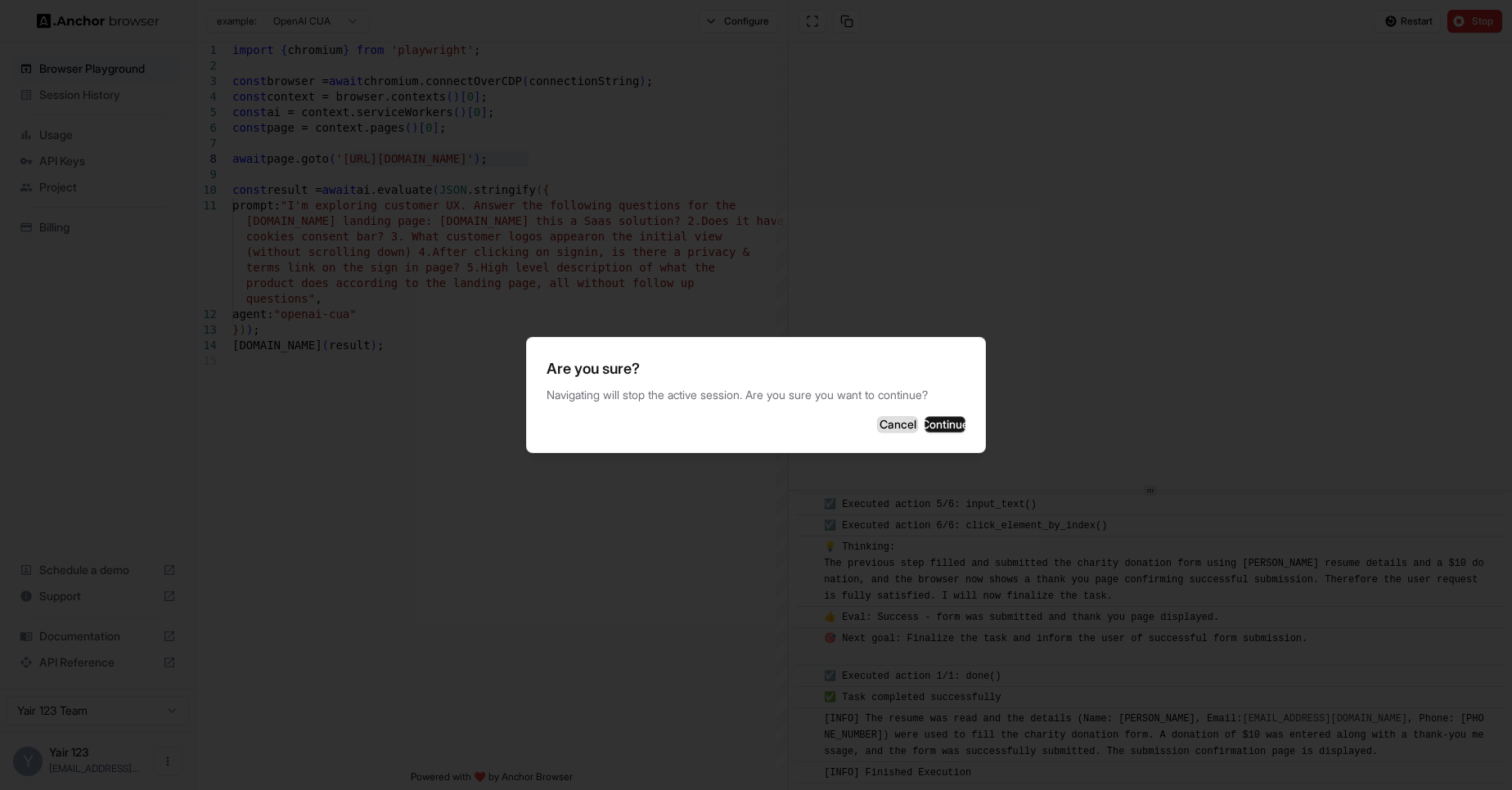
click at [877, 427] on button "Cancel" at bounding box center [898, 424] width 41 height 16
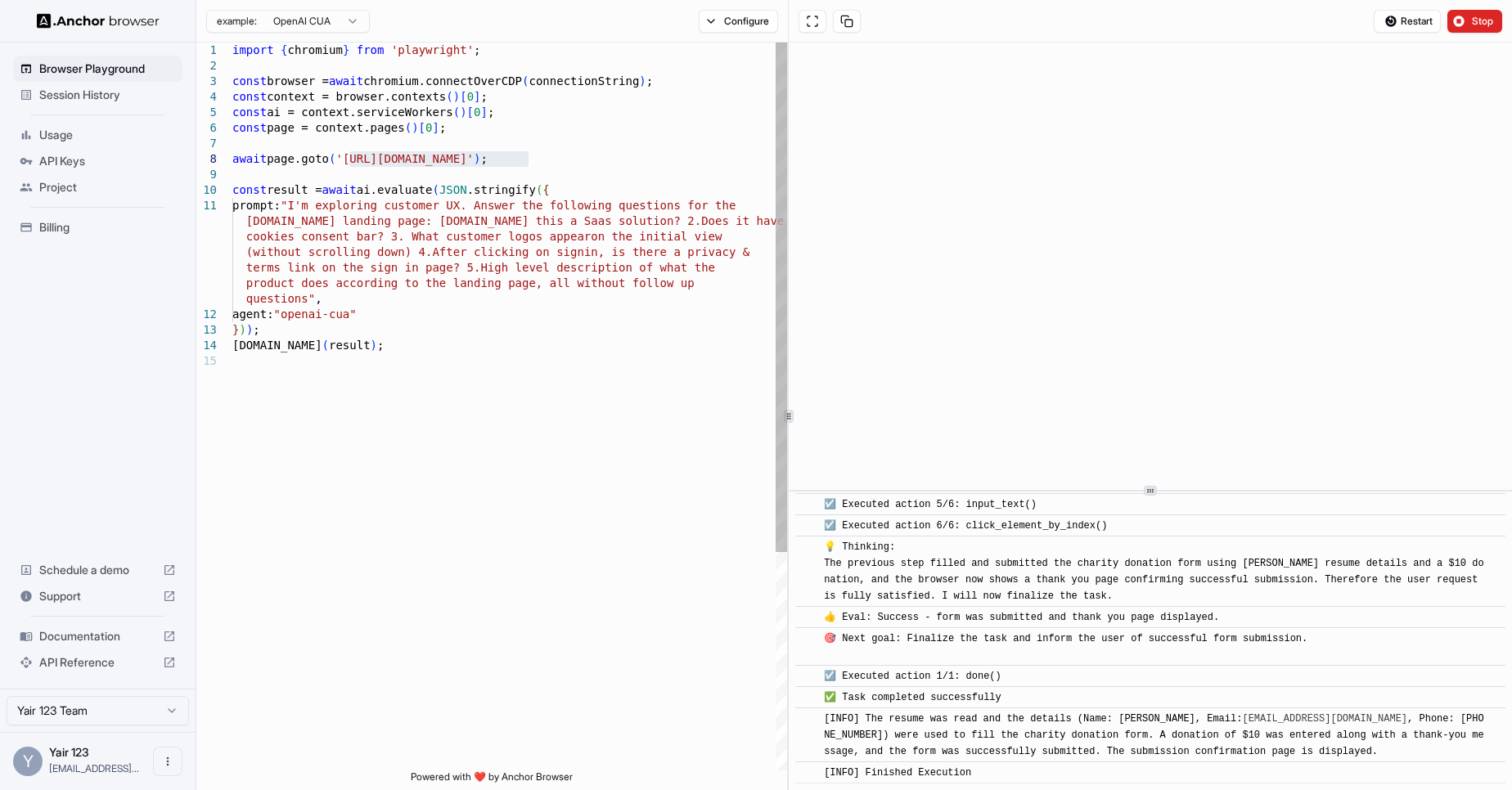
click at [730, 408] on div "import { chromium } from 'playwright' ; const browser = await chromium.connectO…" at bounding box center [509, 562] width 555 height 1039
click at [1473, 25] on span "Stop" at bounding box center [1483, 22] width 23 height 13
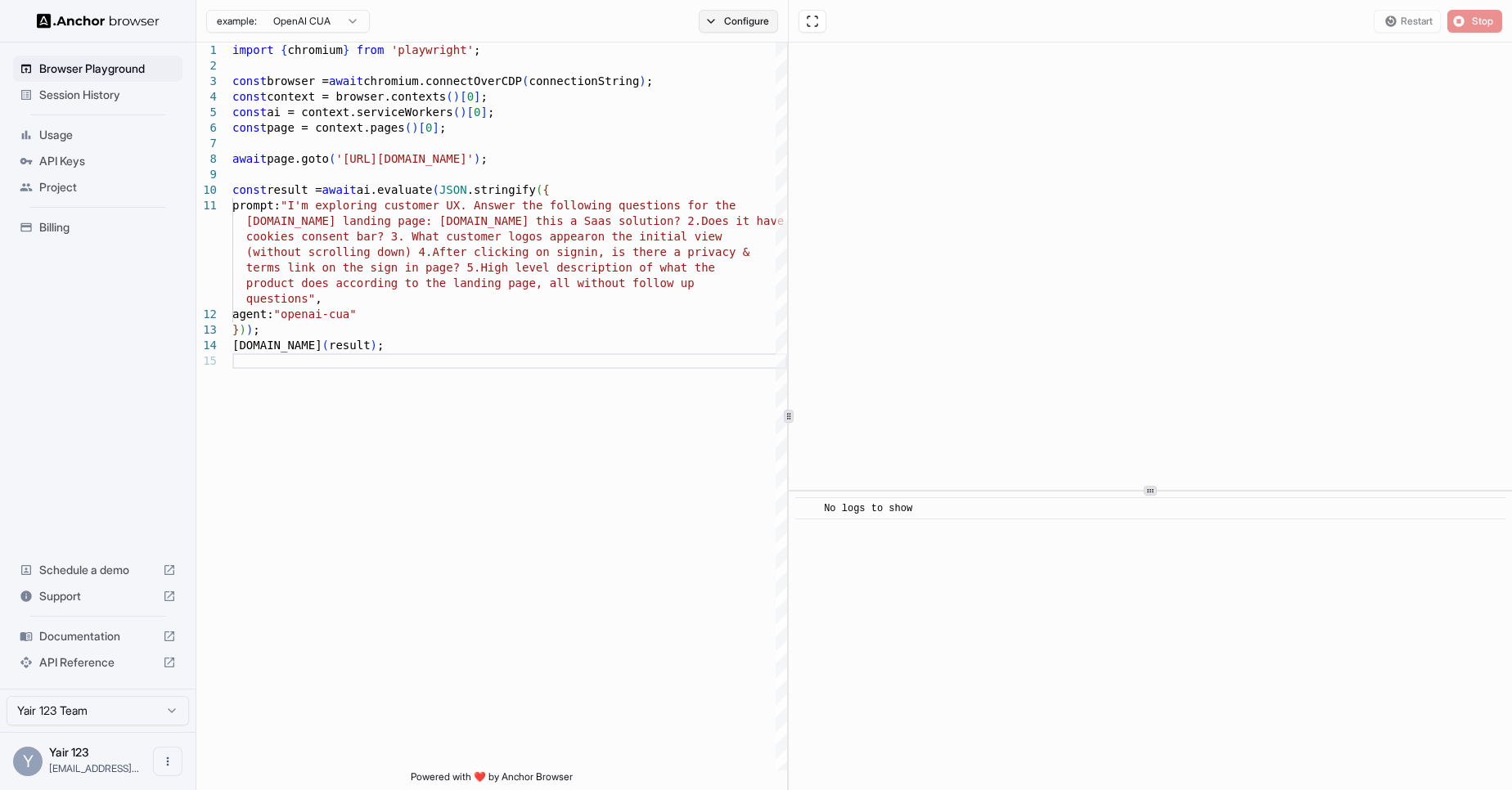
click at [750, 22] on button "Configure" at bounding box center [738, 21] width 79 height 23
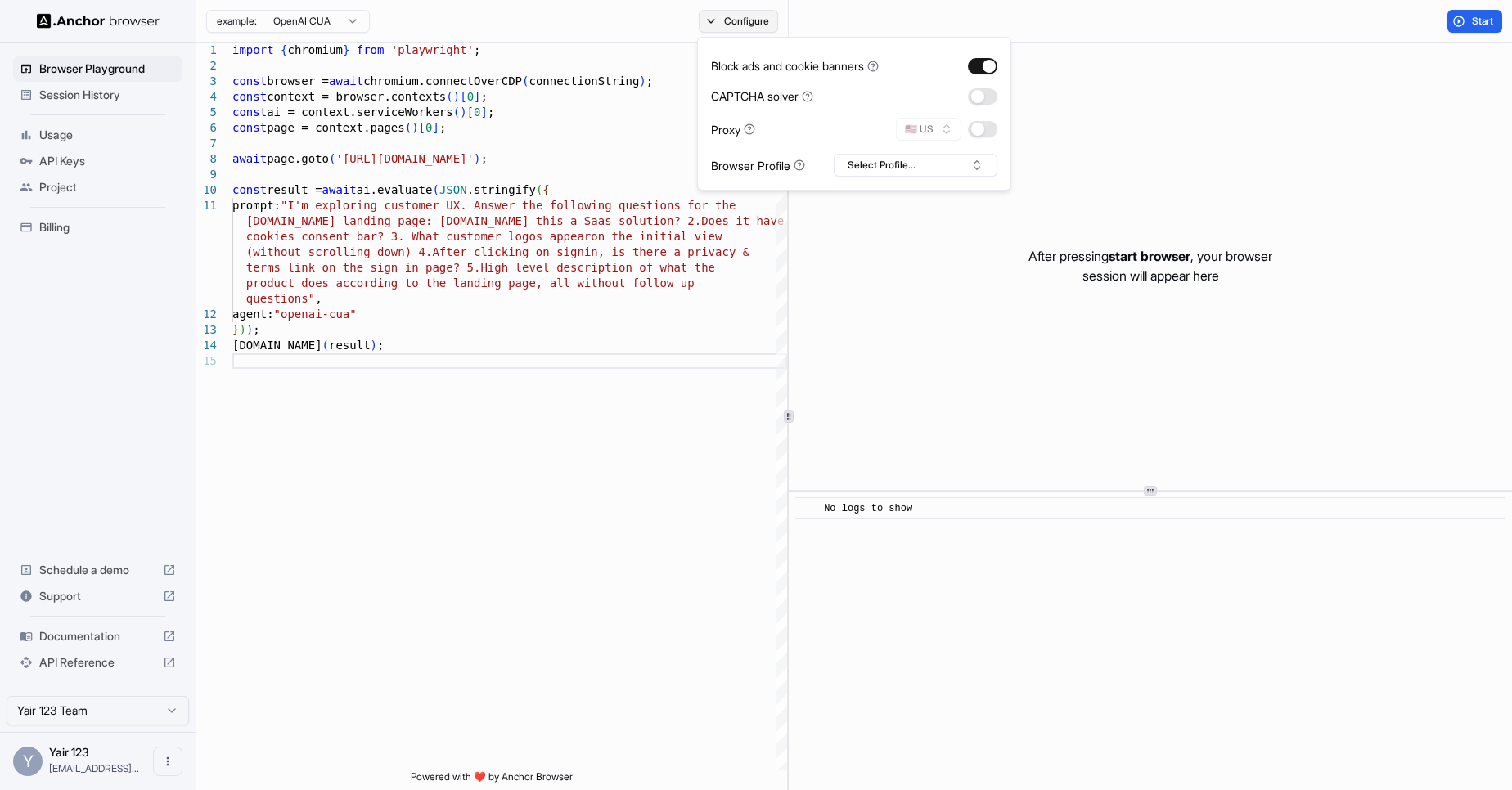
click at [749, 22] on button "Configure" at bounding box center [738, 21] width 79 height 23
click at [293, 23] on html "Browser Playground Session History Usage API Keys Project Billing Schedule a de…" at bounding box center [756, 395] width 1512 height 790
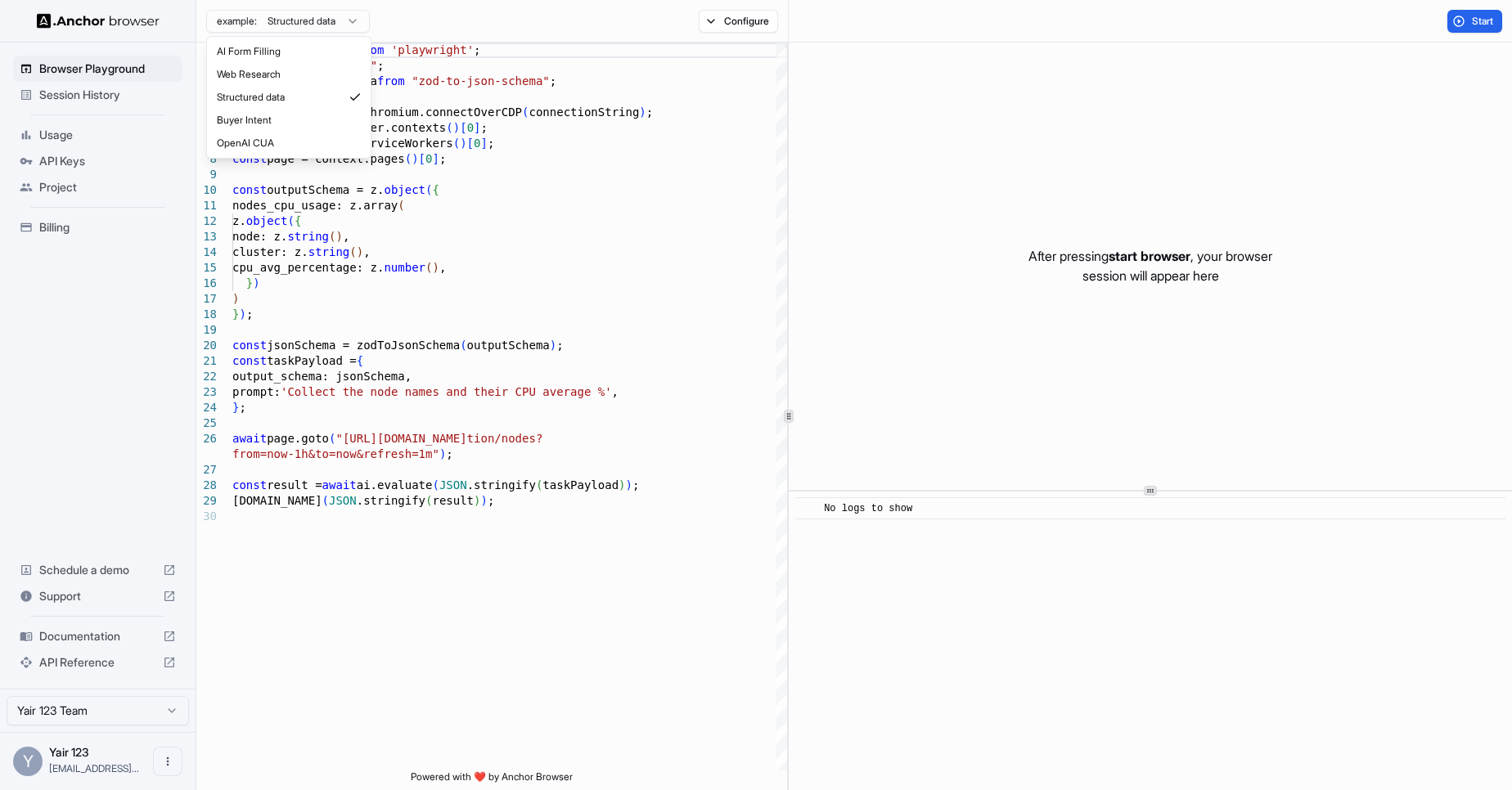
click at [314, 31] on body "Browser Playground Session History Usage API Keys Project Billing Schedule a de…" at bounding box center [756, 395] width 1512 height 790
type textarea "**********"
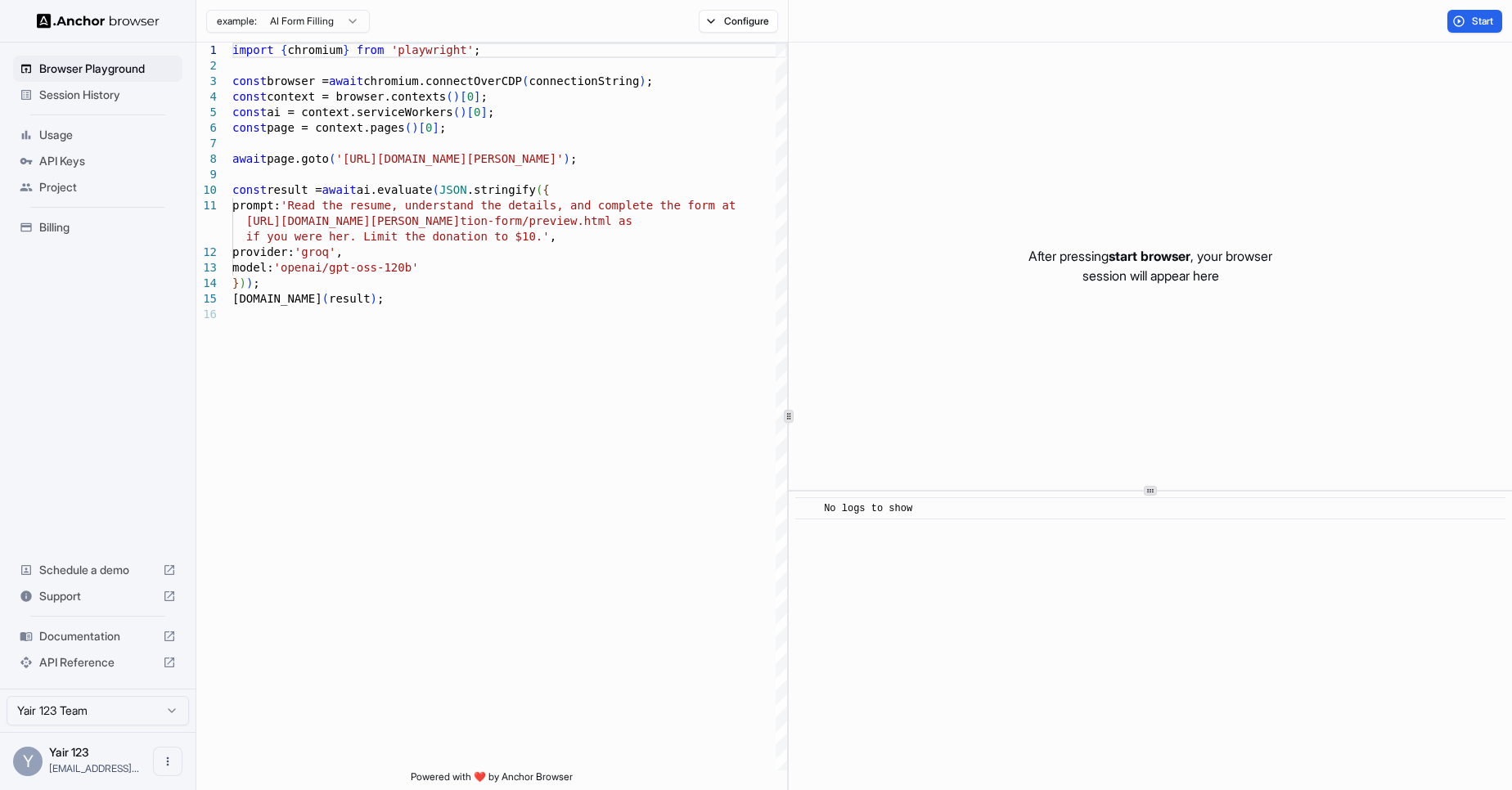
click at [123, 108] on ul "Browser Playground Session History Usage API Keys Project Billing" at bounding box center [98, 147] width 182 height 198
click at [99, 140] on span "Usage" at bounding box center [107, 134] width 136 height 16
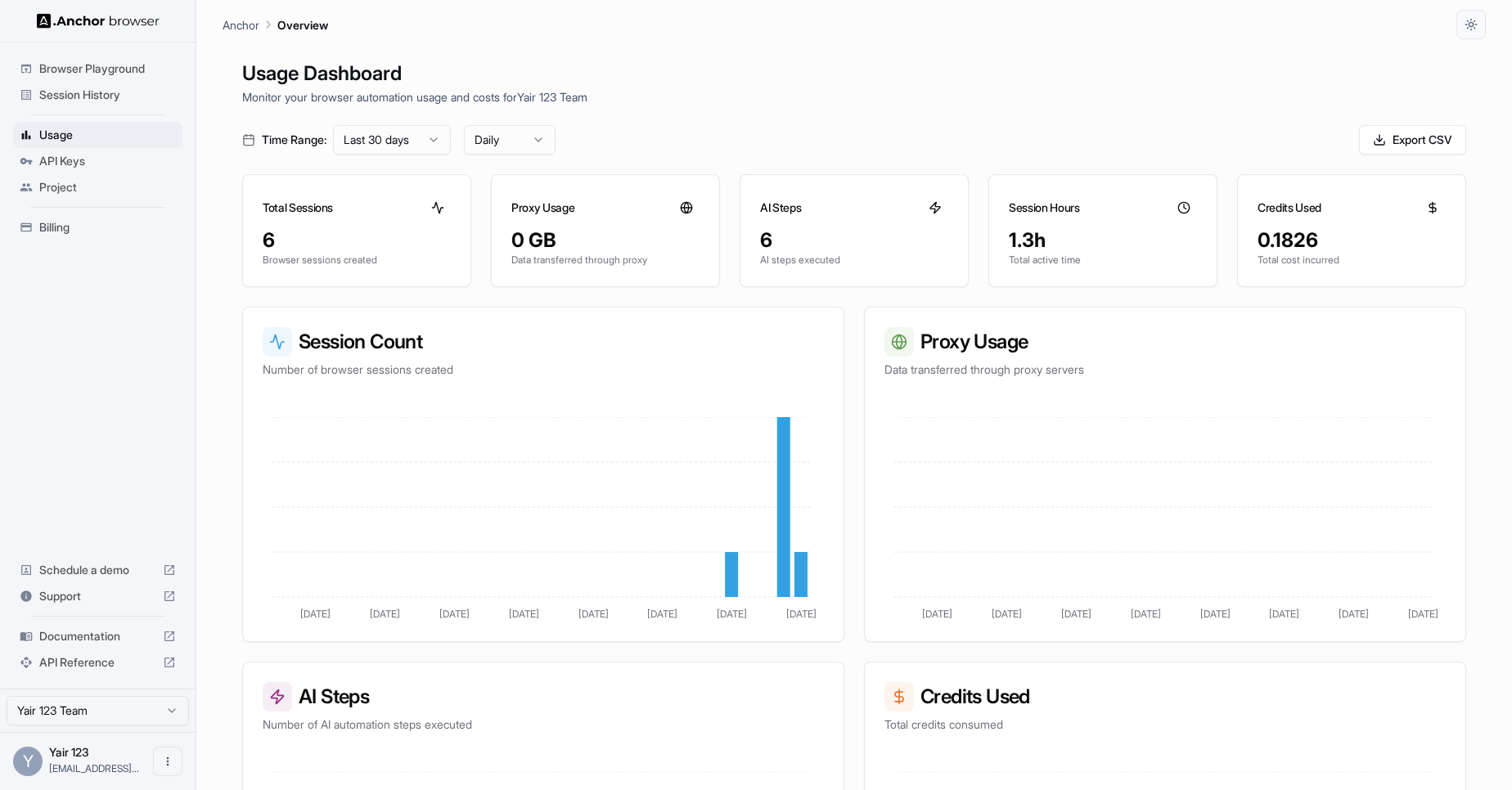
click at [99, 164] on span "API Keys" at bounding box center [107, 161] width 136 height 16
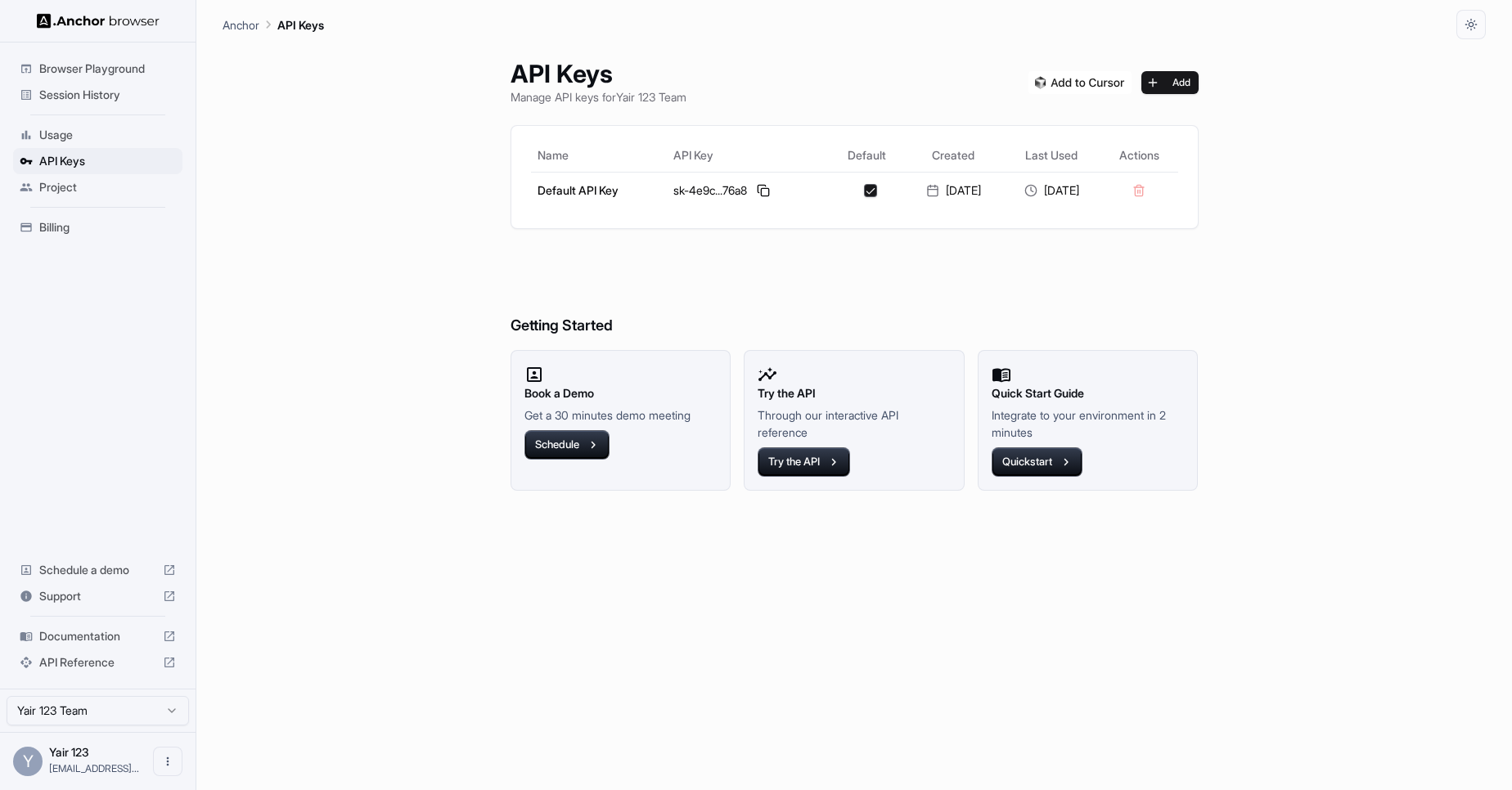
click at [87, 184] on span "Project" at bounding box center [107, 187] width 136 height 16
